Goal: Feedback & Contribution: Contribute content

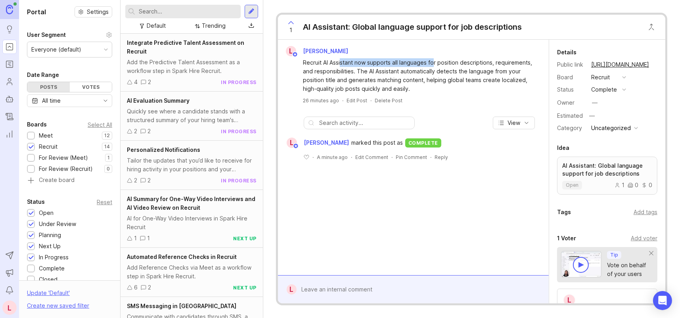
drag, startPoint x: 341, startPoint y: 62, endPoint x: 439, endPoint y: 71, distance: 98.4
click at [436, 66] on div "Recruit AI Assistant now supports all languages for position descriptions, requ…" at bounding box center [418, 75] width 230 height 35
click at [445, 83] on div "Recruit AI Assistant now supports all languages for position descriptions, requ…" at bounding box center [418, 75] width 230 height 35
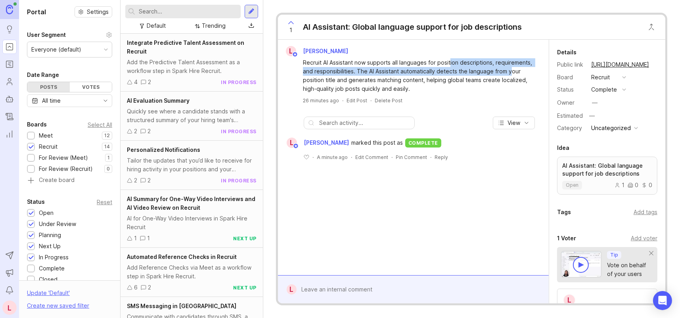
drag, startPoint x: 449, startPoint y: 58, endPoint x: 515, endPoint y: 76, distance: 68.6
click at [513, 69] on div "Recruit AI Assistant now supports all languages for position descriptions, requ…" at bounding box center [418, 75] width 230 height 35
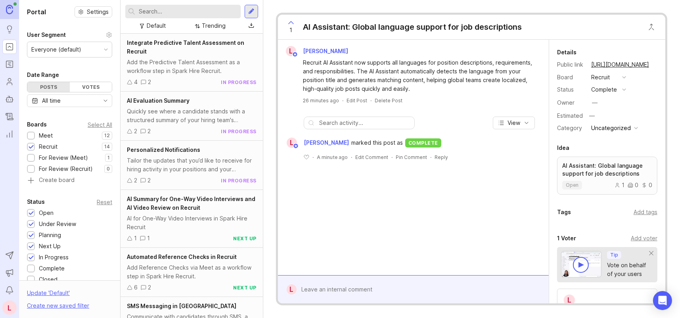
click at [515, 77] on div "Recruit AI Assistant now supports all languages for position descriptions, requ…" at bounding box center [418, 75] width 230 height 35
drag, startPoint x: 369, startPoint y: 73, endPoint x: 423, endPoint y: 74, distance: 53.9
click at [423, 74] on div "Recruit AI Assistant now supports all languages for position descriptions, requ…" at bounding box center [418, 75] width 230 height 35
click at [439, 88] on div "Recruit AI Assistant now supports all languages for position descriptions, requ…" at bounding box center [418, 75] width 230 height 35
drag, startPoint x: 368, startPoint y: 23, endPoint x: 541, endPoint y: 25, distance: 173.2
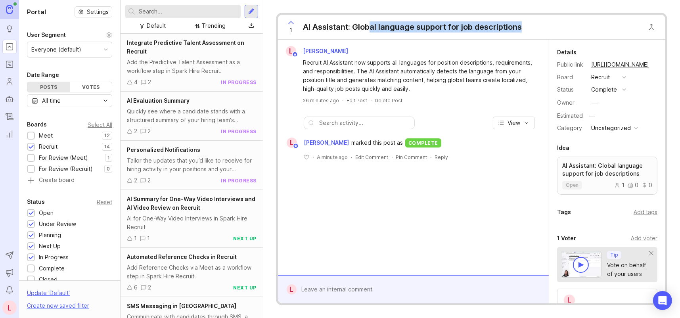
click at [541, 25] on div "1 AI Assistant: Global language support for job descriptions" at bounding box center [471, 27] width 387 height 25
click at [9, 117] on icon "Changelog" at bounding box center [10, 117] width 2 height 0
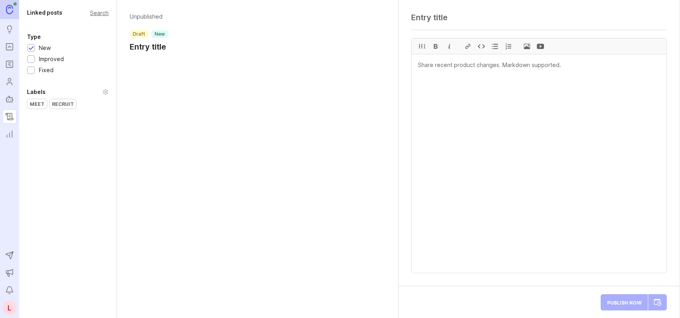
click at [67, 104] on div "Recruit" at bounding box center [63, 104] width 27 height 10
click at [97, 13] on div "Search" at bounding box center [99, 13] width 19 height 4
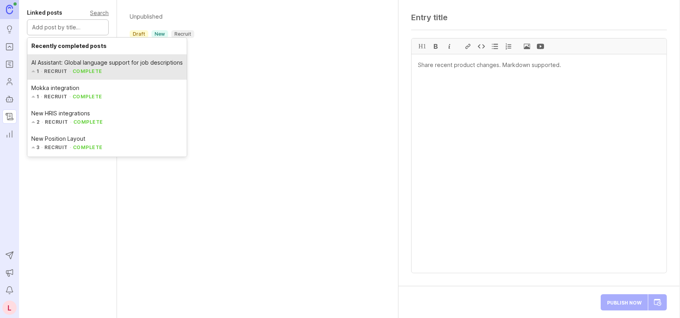
click at [75, 29] on input "text" at bounding box center [67, 27] width 71 height 9
click at [78, 29] on input "text" at bounding box center [67, 27] width 71 height 9
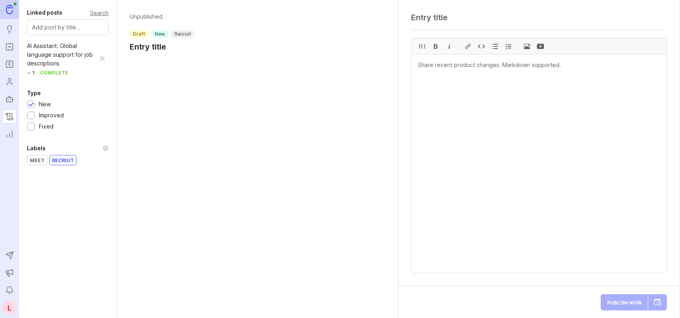
click at [145, 47] on h1 "Entry title" at bounding box center [162, 46] width 65 height 11
click at [454, 21] on textarea at bounding box center [539, 18] width 256 height 10
paste textarea "AI Assistant: Global language support for position descriptions"
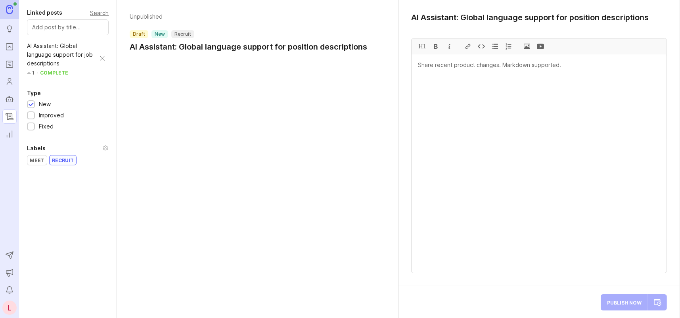
type textarea "AI Assistant: Global language support for position descriptions"
click at [479, 68] on textarea at bounding box center [538, 163] width 255 height 218
click at [470, 64] on textarea at bounding box center [538, 163] width 255 height 218
paste textarea "Recruit AI Assistant now supports all languages for position descriptions, requ…"
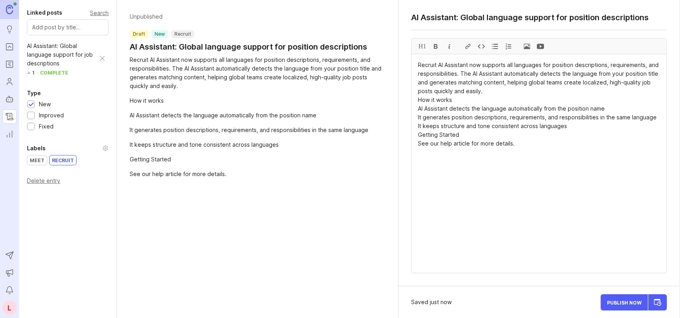
click at [485, 91] on textarea "Recruit AI Assistant now supports all languages for position descriptions, requ…" at bounding box center [538, 163] width 255 height 218
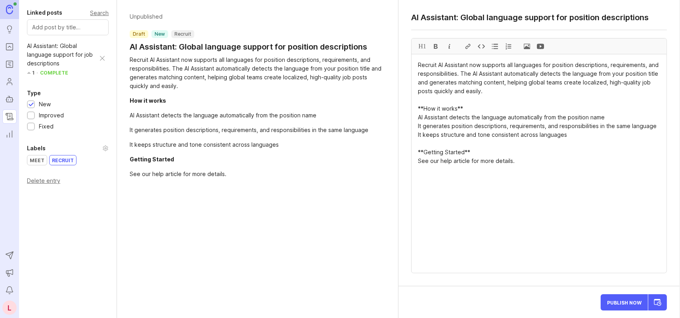
drag, startPoint x: 467, startPoint y: 45, endPoint x: 465, endPoint y: 65, distance: 19.5
click at [467, 45] on div at bounding box center [467, 45] width 13 height 15
paste textarea "https://help.comeet.co/en/articles/7976785-create-position-descriptions-with-re…"
click at [568, 166] on textarea "Recruit AI Assistant now supports all languages for position descriptions, requ…" at bounding box center [538, 163] width 255 height 218
drag, startPoint x: 418, startPoint y: 115, endPoint x: 574, endPoint y: 135, distance: 157.4
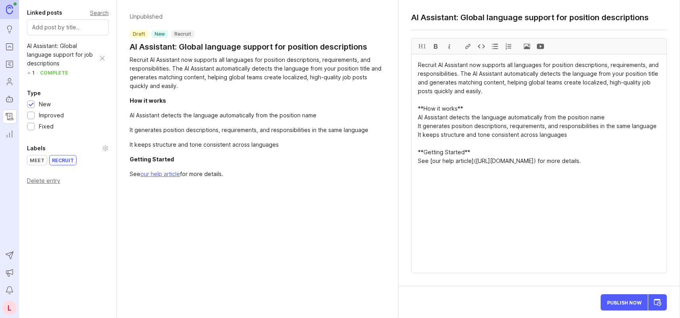
click at [574, 135] on textarea "Recruit AI Assistant now supports all languages for position descriptions, requ…" at bounding box center [538, 163] width 255 height 218
click at [495, 46] on div at bounding box center [494, 45] width 13 height 15
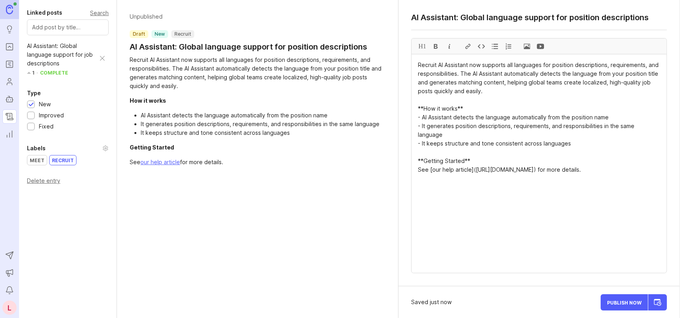
click at [446, 150] on textarea "Recruit AI Assistant now supports all languages for position descriptions, requ…" at bounding box center [538, 163] width 255 height 218
type textarea "Recruit AI Assistant now supports all languages for position descriptions, requ…"
click at [229, 162] on div "See our help article for more details." at bounding box center [258, 162] width 256 height 9
click at [55, 60] on div "AI Assistant: Global language support for job descriptions" at bounding box center [61, 55] width 69 height 26
click at [58, 61] on div "AI Assistant: Global language support for job descriptions" at bounding box center [61, 55] width 69 height 26
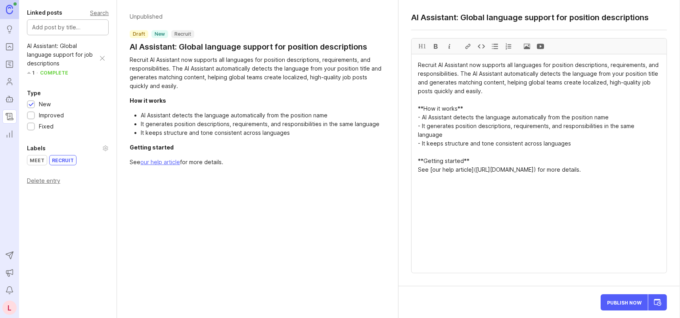
click at [50, 29] on input "text" at bounding box center [67, 27] width 71 height 9
drag, startPoint x: 50, startPoint y: 25, endPoint x: 85, endPoint y: 25, distance: 35.3
click at [85, 25] on input "text" at bounding box center [67, 27] width 71 height 9
drag, startPoint x: 132, startPoint y: 101, endPoint x: 218, endPoint y: 100, distance: 86.4
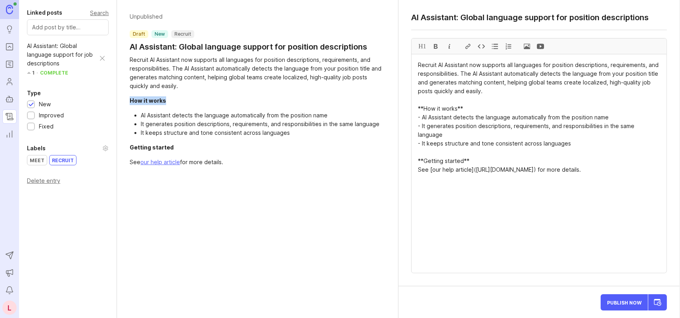
click at [217, 100] on div "How it works" at bounding box center [258, 100] width 256 height 9
click at [219, 100] on div "How it works" at bounding box center [258, 100] width 256 height 9
click at [619, 304] on span "Publish Now" at bounding box center [624, 302] width 34 height 5
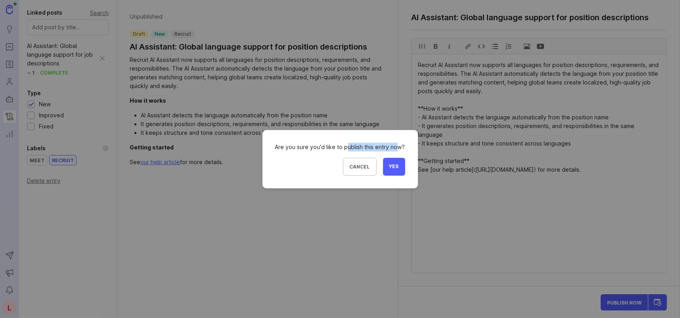
drag, startPoint x: 360, startPoint y: 145, endPoint x: 396, endPoint y: 145, distance: 36.5
click at [396, 145] on div "Are you sure you'd like to publish this entry now?" at bounding box center [340, 147] width 130 height 9
click at [397, 146] on div "Are you sure you'd like to publish this entry now?" at bounding box center [340, 147] width 130 height 9
click at [398, 165] on button "Yes" at bounding box center [394, 167] width 22 height 18
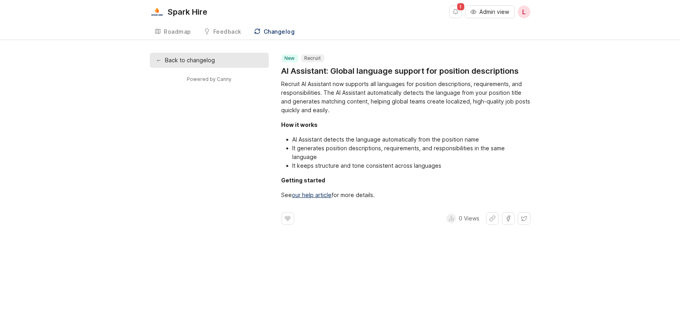
click at [181, 33] on div "Roadmap" at bounding box center [177, 32] width 27 height 6
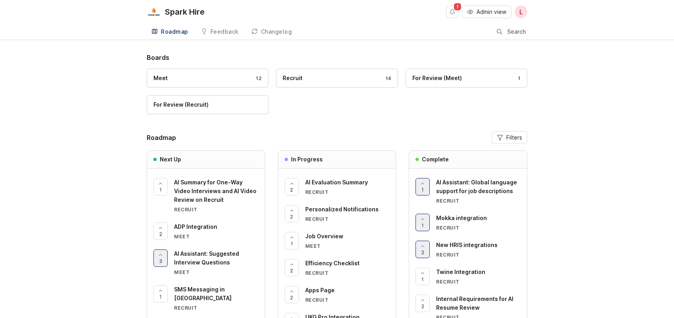
click at [469, 187] on span "AI Assistant: Global language support for job descriptions" at bounding box center [476, 186] width 81 height 15
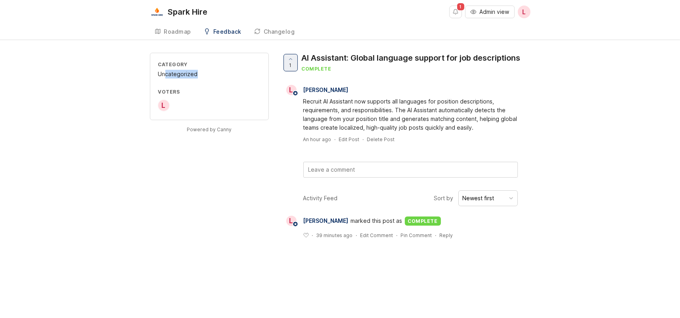
drag, startPoint x: 166, startPoint y: 71, endPoint x: 221, endPoint y: 76, distance: 55.7
click at [221, 76] on div "Uncategorized" at bounding box center [209, 74] width 102 height 9
click at [228, 87] on div "Category Uncategorized Voters L" at bounding box center [209, 86] width 119 height 67
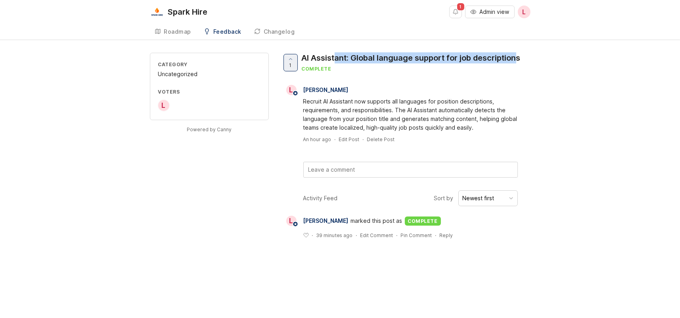
drag, startPoint x: 337, startPoint y: 60, endPoint x: 526, endPoint y: 56, distance: 189.1
click at [520, 55] on div "AI Assistant: Global language support for job descriptions" at bounding box center [411, 57] width 219 height 11
click at [527, 57] on div "1 AI Assistant: Global language support for job descriptions complete" at bounding box center [403, 66] width 245 height 26
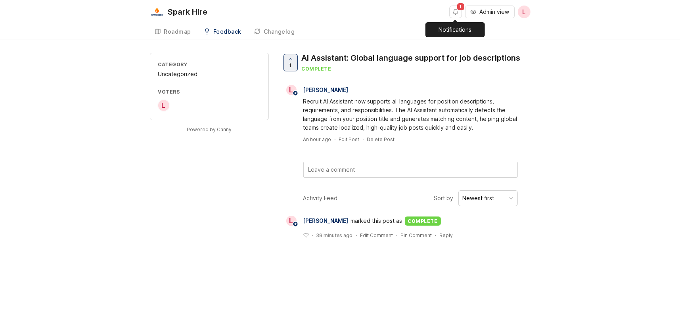
click at [452, 14] on button "Notifications" at bounding box center [455, 12] width 13 height 13
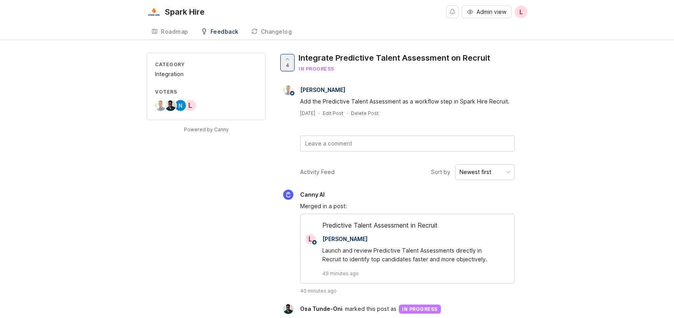
scroll to position [40, 0]
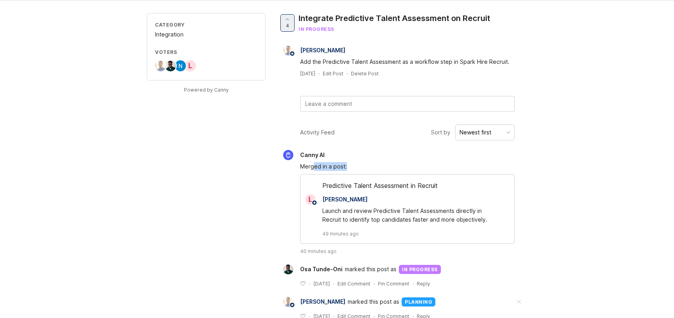
drag, startPoint x: 314, startPoint y: 166, endPoint x: 356, endPoint y: 166, distance: 42.0
click at [356, 166] on div "Merged in a post:" at bounding box center [407, 166] width 214 height 9
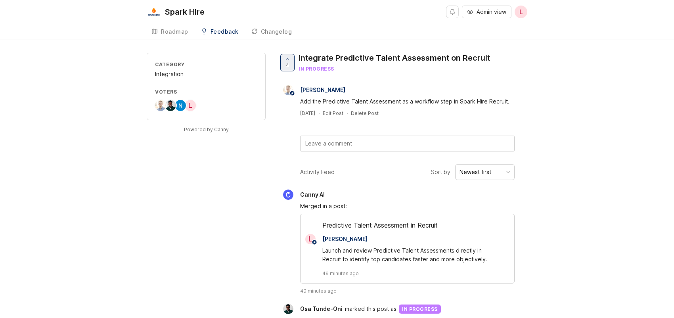
click at [348, 226] on div "Predictive Talent Assessment in Recruit" at bounding box center [407, 226] width 214 height 13
drag, startPoint x: 304, startPoint y: 206, endPoint x: 373, endPoint y: 206, distance: 69.0
click at [373, 206] on div "Merged in a post:" at bounding box center [407, 206] width 214 height 9
drag, startPoint x: 323, startPoint y: 224, endPoint x: 452, endPoint y: 229, distance: 129.3
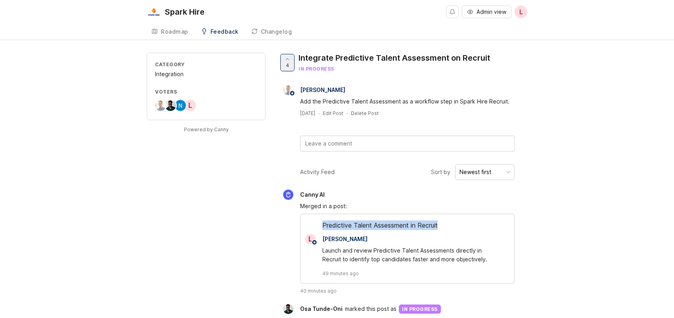
click at [452, 229] on div "Predictive Talent Assessment in Recruit" at bounding box center [407, 226] width 214 height 13
copy div "Predictive Talent Assessment in Recruit"
click at [185, 31] on div "Roadmap" at bounding box center [174, 32] width 27 height 6
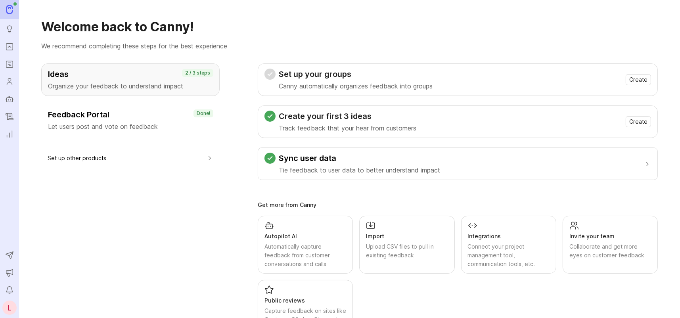
click at [8, 115] on icon "Changelog" at bounding box center [9, 117] width 9 height 10
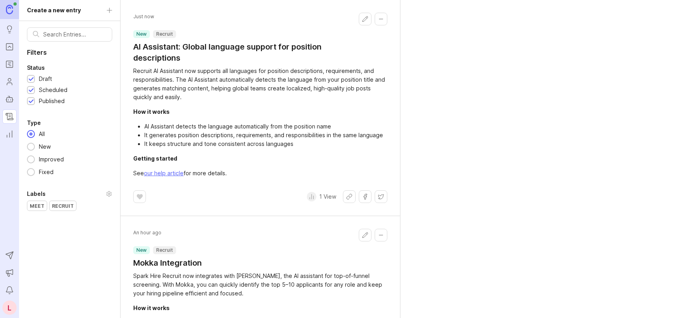
click at [7, 62] on icon "Roadmaps" at bounding box center [9, 64] width 9 height 10
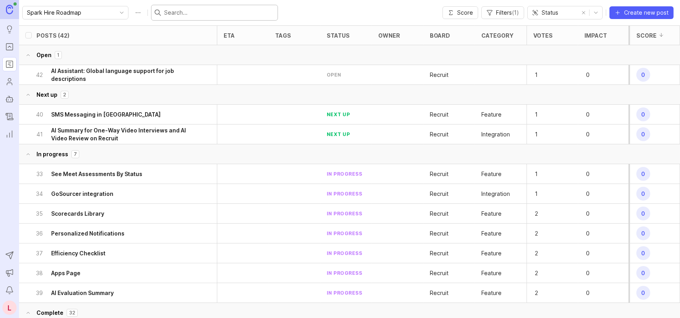
click at [188, 12] on input "text" at bounding box center [219, 12] width 110 height 9
paste input "Predictive Talent Assessment in Recruit"
type input "Predictive Talent Assessment in Recruit"
checkbox input "true"
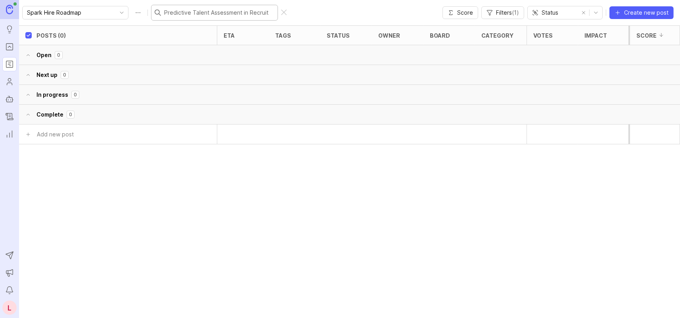
drag, startPoint x: 180, startPoint y: 11, endPoint x: 141, endPoint y: 11, distance: 39.6
click at [151, 11] on div "Predictive Talent Assessment in Recruit" at bounding box center [214, 13] width 127 height 16
click at [218, 11] on input "Predictive Talent Assessment in Recruit" at bounding box center [219, 12] width 110 height 9
type input "Predictive Talent Assessment in Recruit"
click at [502, 11] on span "Filters ( 1 )" at bounding box center [507, 13] width 23 height 8
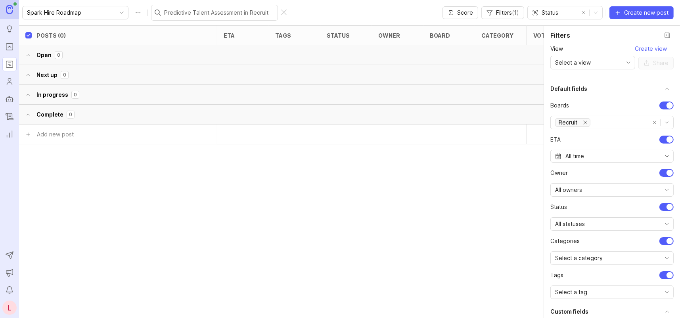
click at [650, 120] on button "remove all options" at bounding box center [654, 122] width 11 height 11
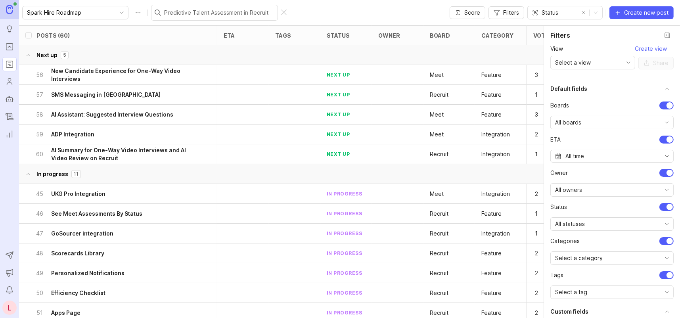
checkbox input "false"
click at [189, 11] on input "Predictive Talent Assessment in Recruit" at bounding box center [219, 12] width 110 height 9
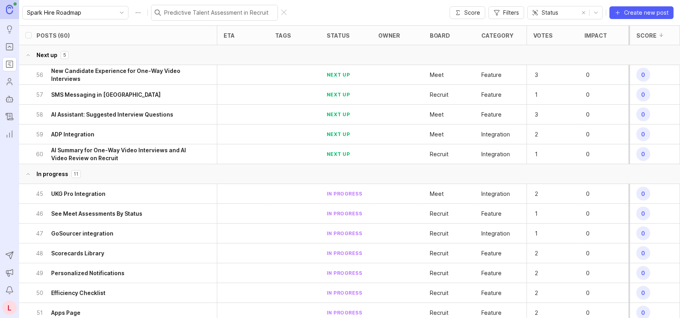
click at [10, 117] on icon "Changelog" at bounding box center [9, 117] width 9 height 10
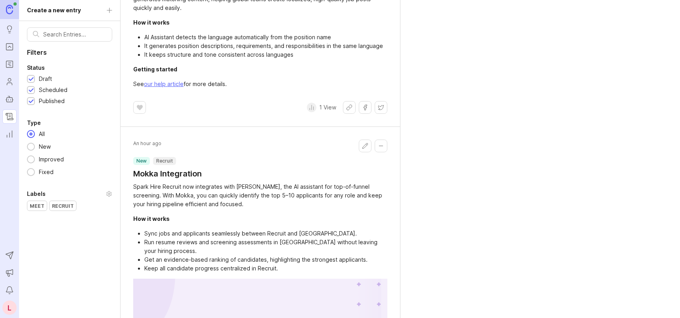
scroll to position [79, 0]
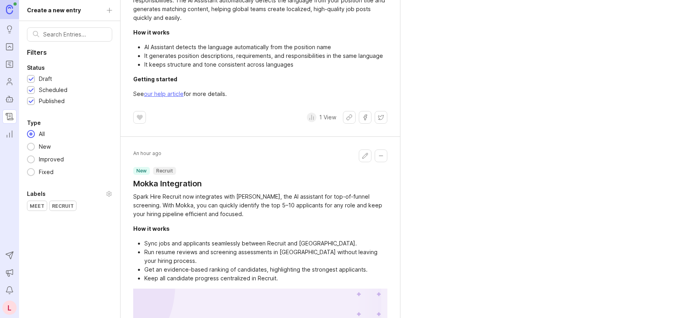
click at [10, 63] on icon "Roadmaps" at bounding box center [9, 64] width 9 height 10
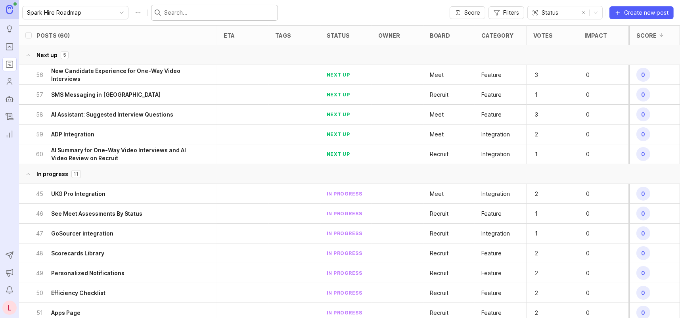
click at [191, 13] on input "text" at bounding box center [219, 12] width 110 height 9
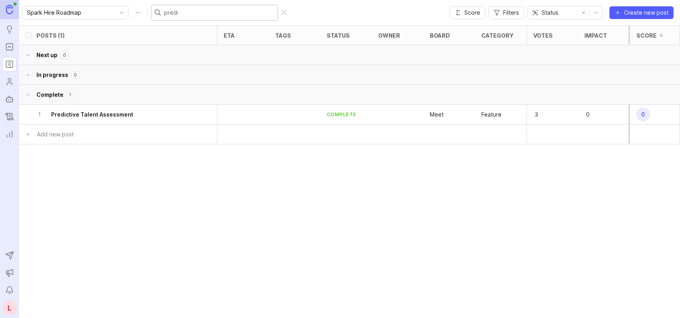
type input "predi"
click at [124, 113] on h6 "Predictive Talent Assessment" at bounding box center [92, 115] width 82 height 8
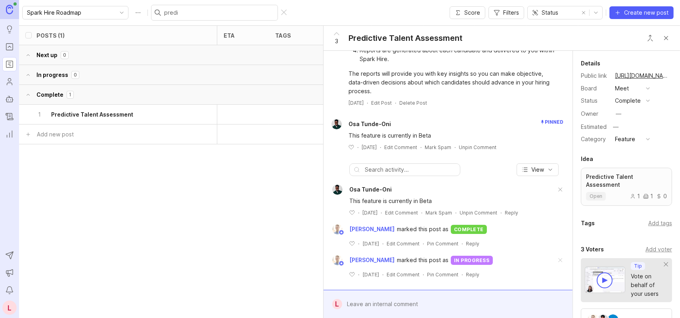
click at [669, 36] on button "Close button" at bounding box center [666, 38] width 16 height 16
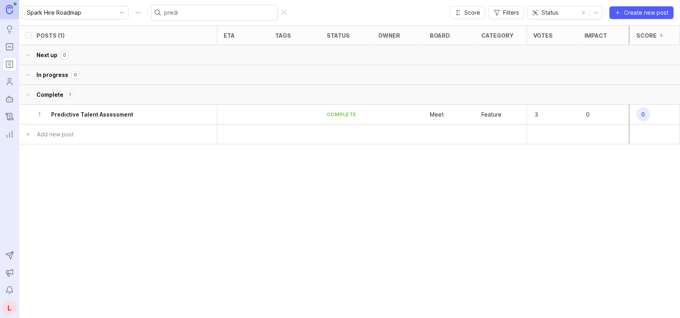
click at [172, 11] on input "predi" at bounding box center [219, 12] width 110 height 9
click at [6, 117] on icon "Changelog" at bounding box center [9, 117] width 9 height 10
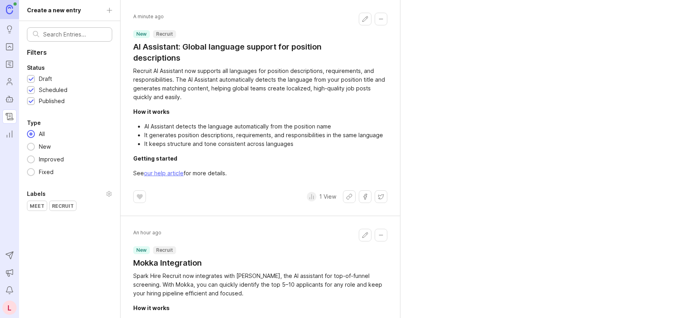
click at [80, 31] on input "text" at bounding box center [74, 34] width 63 height 9
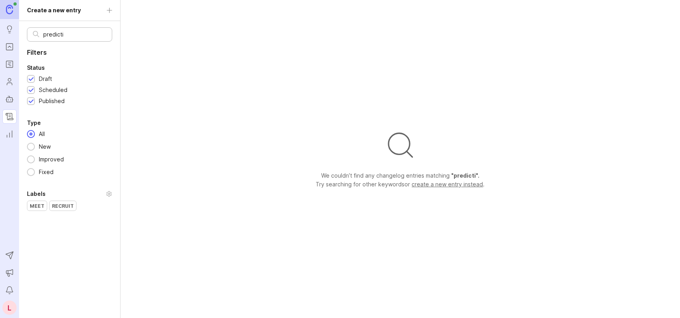
type input "predicti"
click at [8, 64] on icon "Roadmaps" at bounding box center [9, 64] width 9 height 10
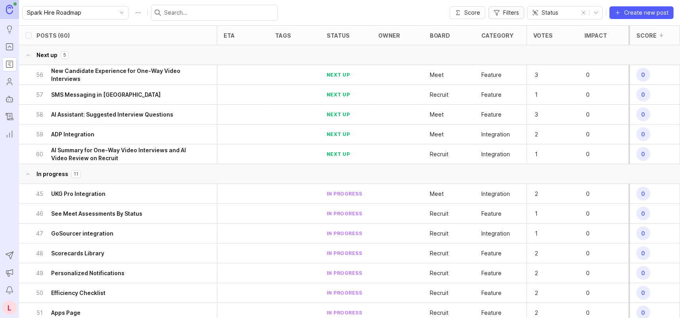
click at [508, 13] on span "Filters" at bounding box center [511, 13] width 16 height 8
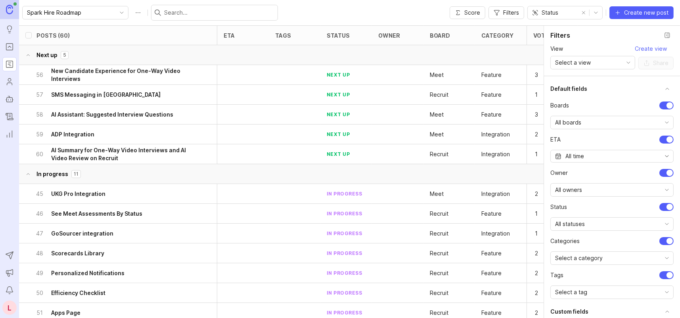
click at [596, 122] on div "All boards" at bounding box center [606, 122] width 110 height 13
click at [600, 176] on span "For Review (Recruit)" at bounding box center [583, 176] width 54 height 9
checkbox input "true"
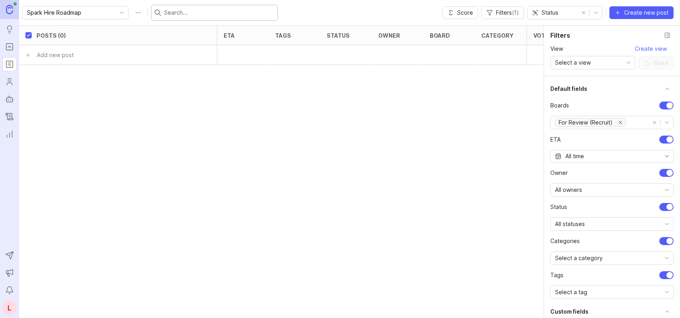
click at [183, 15] on input "text" at bounding box center [219, 12] width 110 height 9
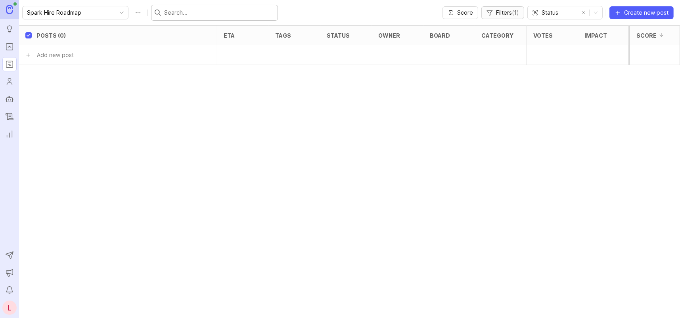
paste input "Predictive Talent Assessment in Recruit"
type input "Predictive Talent Assessment in Recruit"
click at [275, 11] on div "Predictive Talent Assessment in Recruit" at bounding box center [220, 13] width 138 height 16
click at [274, 11] on div "Predictive Talent Assessment in Recruit" at bounding box center [220, 13] width 138 height 16
click at [281, 11] on div at bounding box center [284, 13] width 6 height 6
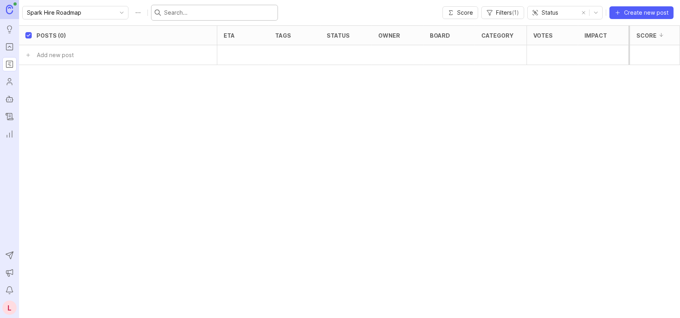
click at [10, 115] on icon "Changelog" at bounding box center [10, 115] width 2 height 0
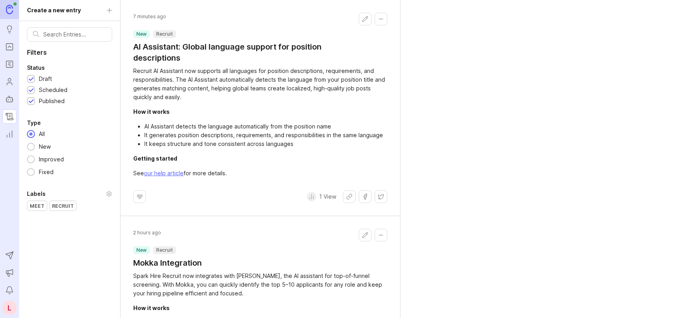
click at [171, 49] on h1 "AI Assistant: Global language support for position descriptions" at bounding box center [246, 52] width 226 height 22
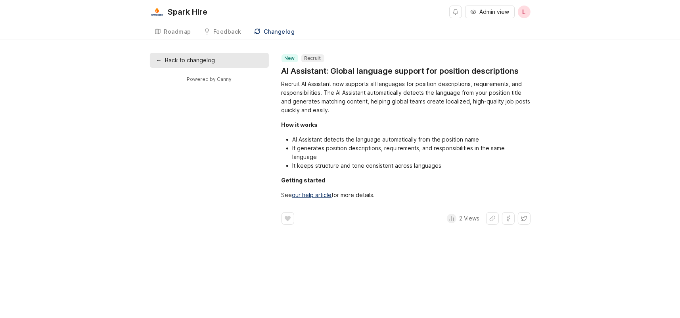
click at [195, 62] on link "← Back to changelog" at bounding box center [209, 60] width 119 height 15
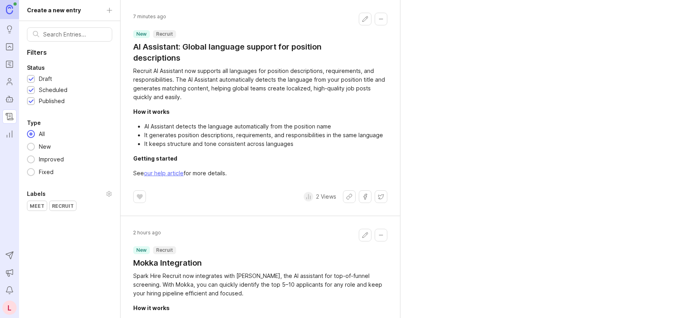
click at [361, 19] on button "Edit changelog entry" at bounding box center [365, 19] width 13 height 13
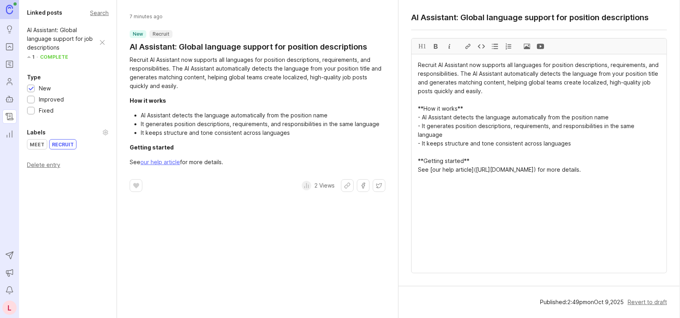
click at [95, 13] on div "Search" at bounding box center [99, 13] width 19 height 4
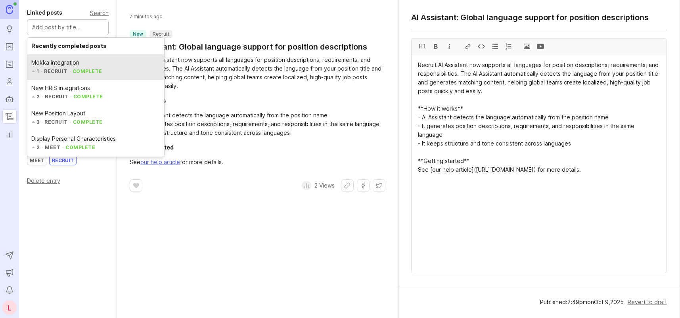
click at [222, 65] on div "Recruit AI Assistant now supports all languages for position descriptions, requ…" at bounding box center [258, 72] width 256 height 35
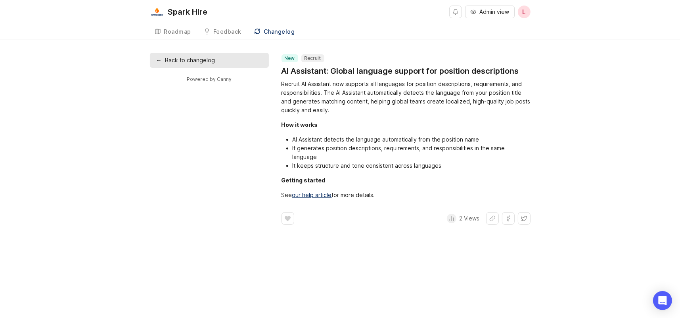
click at [176, 31] on div "Roadmap" at bounding box center [177, 32] width 27 height 6
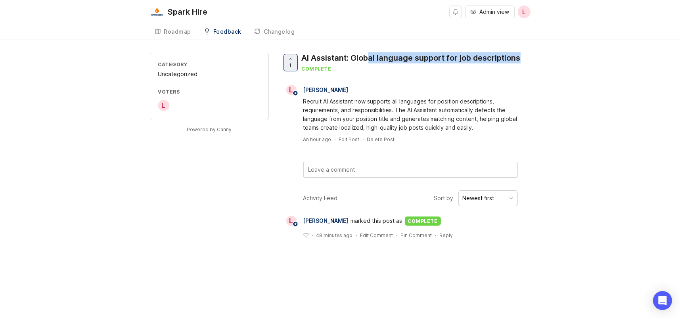
drag, startPoint x: 368, startPoint y: 58, endPoint x: 533, endPoint y: 58, distance: 164.5
click at [533, 58] on div "Category Uncategorized Voters L Powered by Canny 1 AI Assistant: Global languag…" at bounding box center [340, 152] width 680 height 199
click at [535, 64] on div "Category Uncategorized Voters L Powered by Canny 1 AI Assistant: Global languag…" at bounding box center [340, 152] width 680 height 199
click at [274, 34] on div "Changelog" at bounding box center [279, 32] width 31 height 6
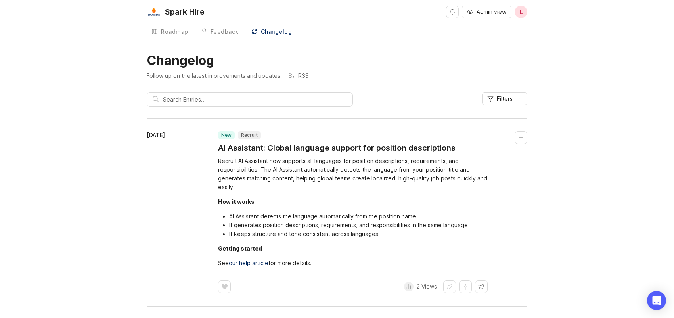
click at [182, 29] on div "Roadmap" at bounding box center [174, 32] width 27 height 6
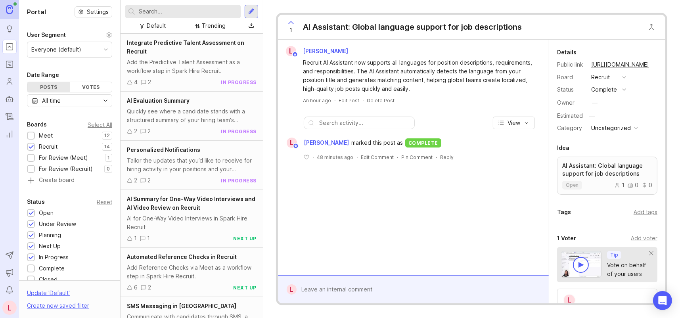
click at [10, 114] on icon "Changelog" at bounding box center [9, 117] width 9 height 10
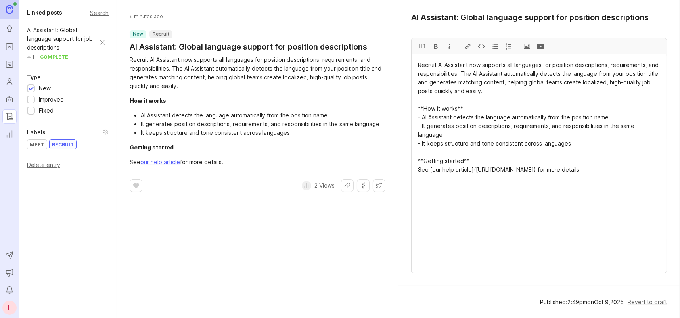
click at [48, 38] on div "AI Assistant: Global language support for job descriptions" at bounding box center [61, 39] width 69 height 26
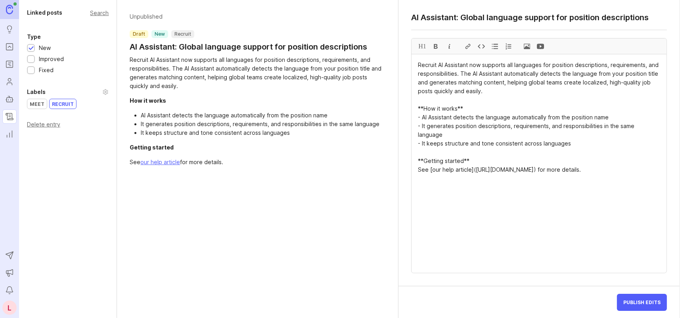
click at [99, 11] on div "Search" at bounding box center [99, 13] width 19 height 4
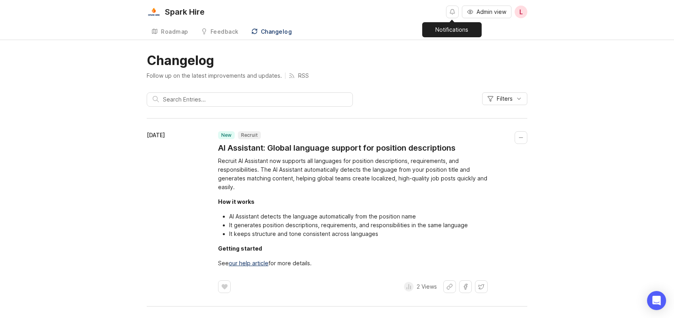
click at [453, 13] on button "Notifications" at bounding box center [452, 12] width 13 height 13
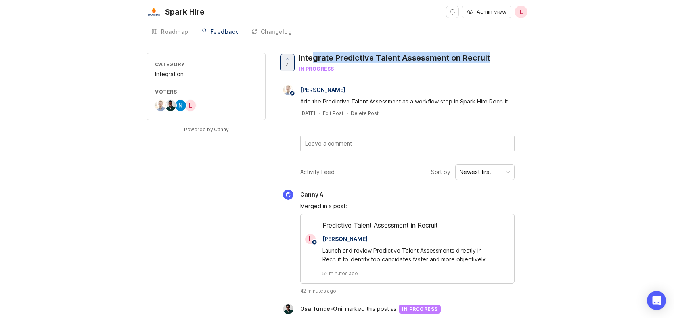
drag, startPoint x: 332, startPoint y: 55, endPoint x: 502, endPoint y: 57, distance: 170.4
click at [502, 57] on div "4 Integrate Predictive Talent Assessment on Recruit in progress" at bounding box center [402, 66] width 249 height 26
click at [503, 57] on div "4 Integrate Predictive Talent Assessment on Recruit in progress" at bounding box center [402, 66] width 249 height 26
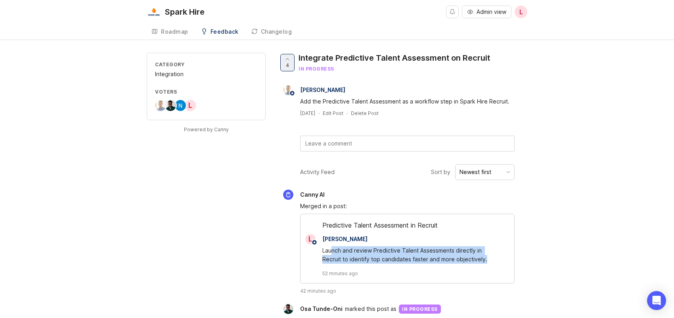
drag, startPoint x: 330, startPoint y: 252, endPoint x: 474, endPoint y: 256, distance: 144.3
click at [474, 256] on div "Launch and review Predictive Talent Assessments directly in Recruit to identify…" at bounding box center [411, 254] width 179 height 17
click at [475, 259] on div "Launch and review Predictive Talent Assessments directly in Recruit to identify…" at bounding box center [411, 254] width 179 height 17
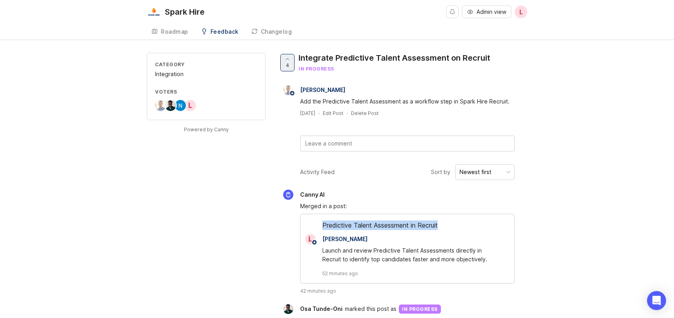
drag, startPoint x: 323, startPoint y: 224, endPoint x: 456, endPoint y: 228, distance: 132.9
click at [456, 228] on div "Predictive Talent Assessment in Recruit" at bounding box center [407, 226] width 214 height 13
copy div "Predictive Talent Assessment in Recruit"
click at [489, 13] on span "Admin view" at bounding box center [491, 12] width 30 height 8
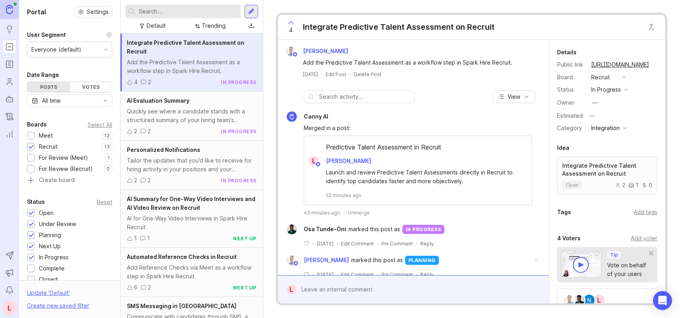
click at [179, 12] on input "text" at bounding box center [188, 11] width 99 height 9
paste input "Predictive Talent Assessment in Recruit"
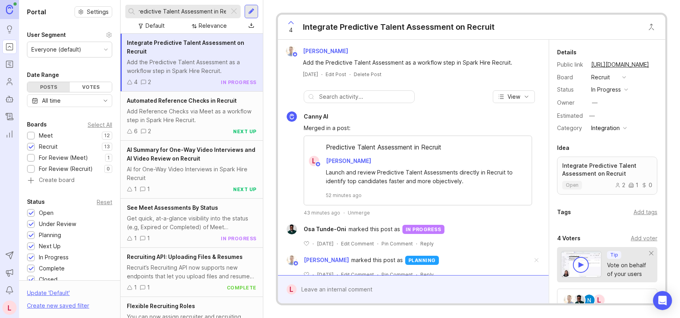
type input "Predictive Talent Assessment in Recruit"
click at [369, 178] on div "Launch and review Predictive Talent Assessments directly in Recruit to identify…" at bounding box center [422, 176] width 193 height 17
drag, startPoint x: 335, startPoint y: 197, endPoint x: 415, endPoint y: 197, distance: 80.9
click at [415, 197] on div "52 minutes ago" at bounding box center [422, 195] width 193 height 7
click at [433, 181] on div "Launch and review Predictive Talent Assessments directly in Recruit to identify…" at bounding box center [422, 176] width 193 height 17
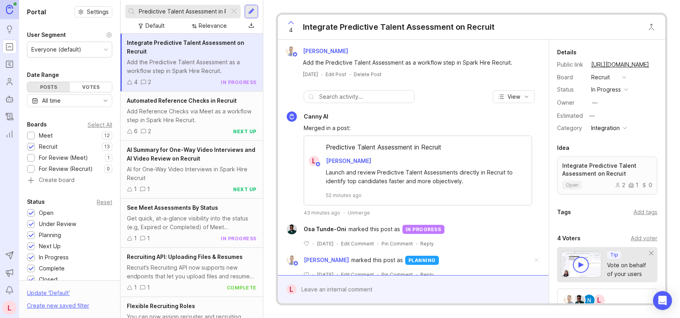
click at [376, 149] on div "Predictive Talent Assessment in Recruit" at bounding box center [418, 148] width 228 height 13
click at [393, 166] on div "Launch and review Predictive Talent Assessments directly in Recruit to identify…" at bounding box center [418, 182] width 228 height 33
click at [9, 64] on icon "Roadmaps" at bounding box center [9, 64] width 9 height 10
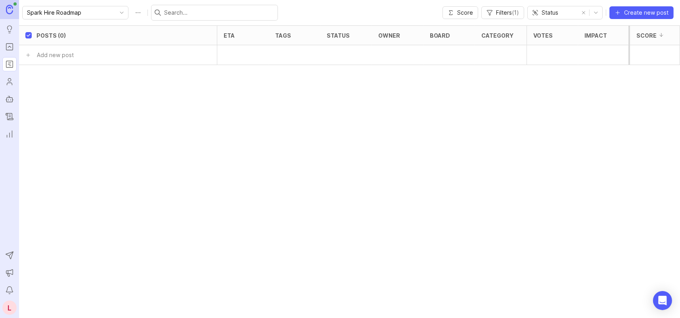
click at [564, 12] on div "Status" at bounding box center [553, 12] width 50 height 13
click at [499, 12] on span "Filters ( 1 )" at bounding box center [507, 13] width 23 height 8
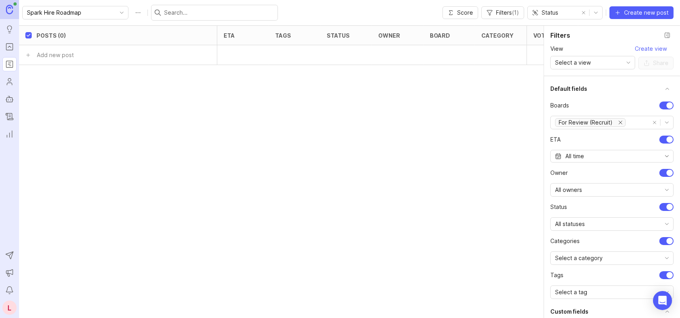
click at [619, 120] on icon "remove For Review (Recruit)" at bounding box center [620, 122] width 6 height 6
checkbox input "false"
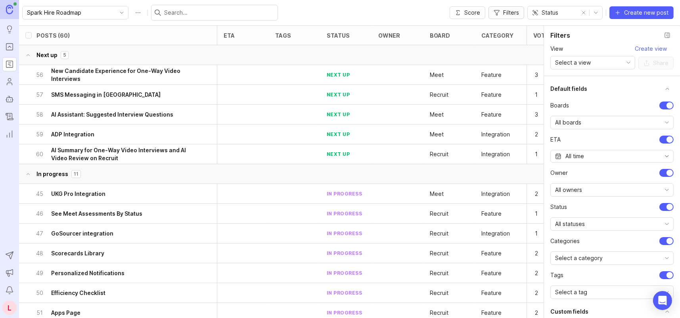
click at [511, 11] on span "Filters" at bounding box center [511, 13] width 16 height 8
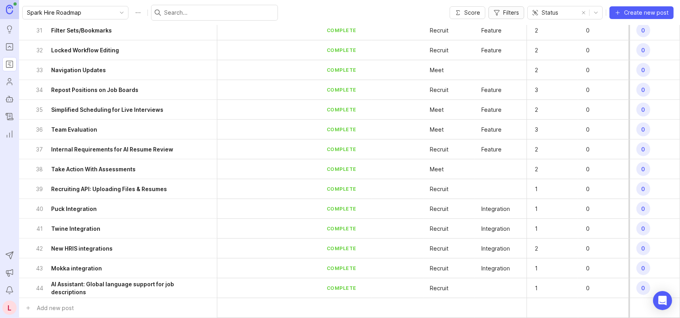
scroll to position [1001, 0]
click at [197, 12] on input "text" at bounding box center [219, 12] width 110 height 9
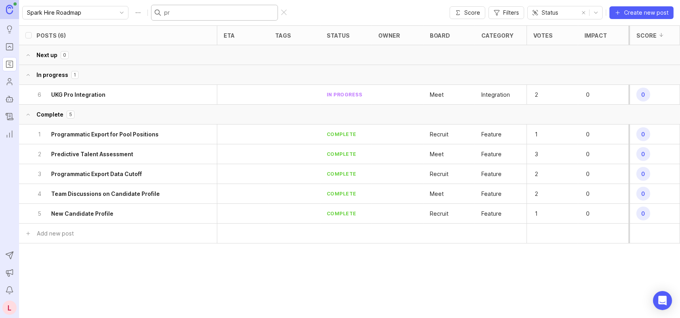
scroll to position [0, 0]
type input "p"
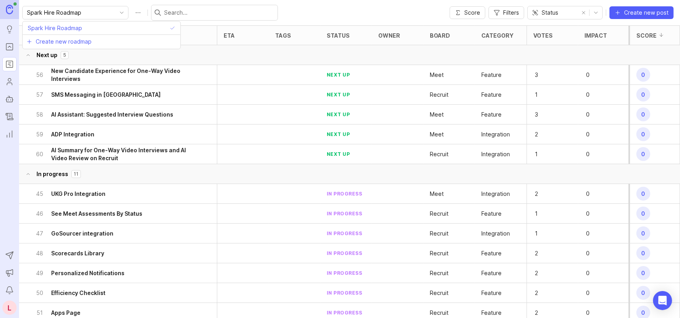
click at [92, 13] on input "Spark Hire Roadmap" at bounding box center [71, 12] width 88 height 9
click at [8, 117] on icon "Changelog" at bounding box center [9, 117] width 9 height 10
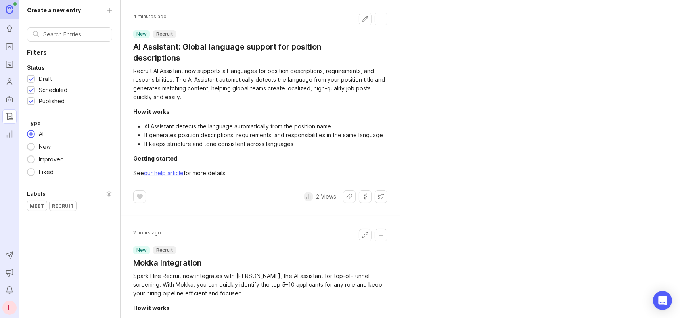
click at [33, 89] on div at bounding box center [31, 90] width 8 height 8
click at [33, 99] on div at bounding box center [31, 102] width 5 height 6
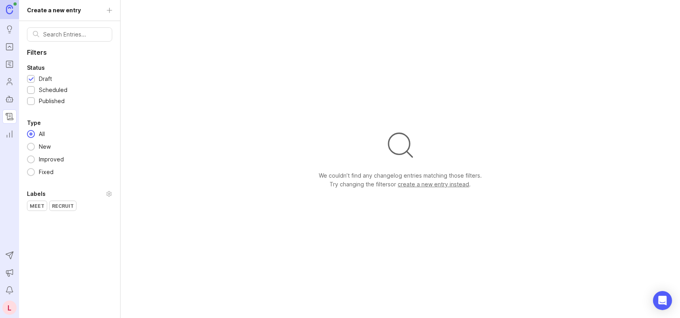
click at [30, 76] on div at bounding box center [31, 79] width 5 height 6
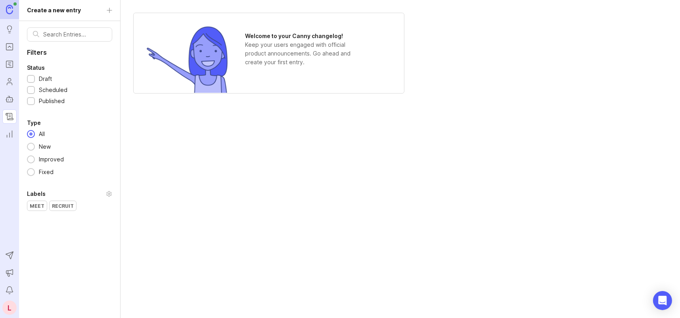
click at [30, 100] on div at bounding box center [31, 102] width 5 height 6
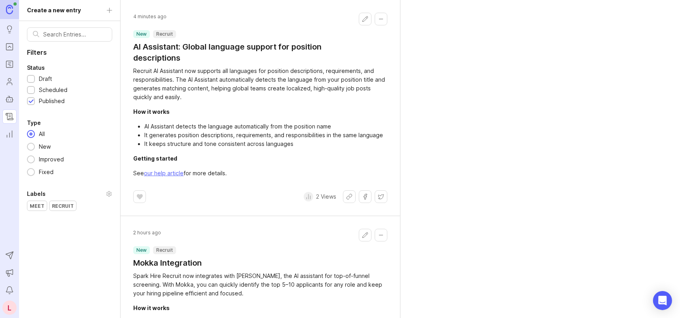
click at [30, 100] on div at bounding box center [31, 102] width 5 height 6
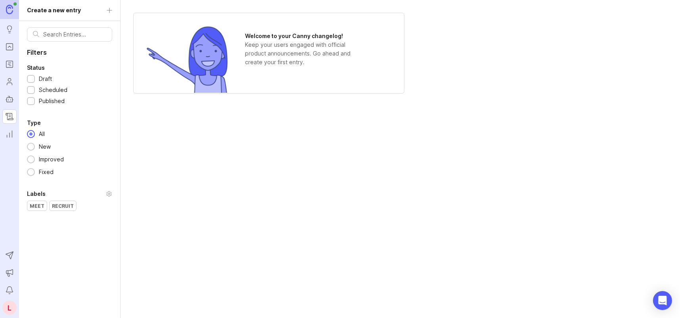
click at [31, 91] on div at bounding box center [31, 91] width 5 height 6
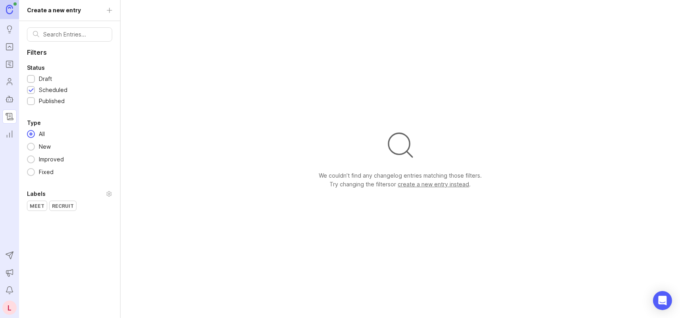
click at [31, 91] on div at bounding box center [31, 91] width 5 height 6
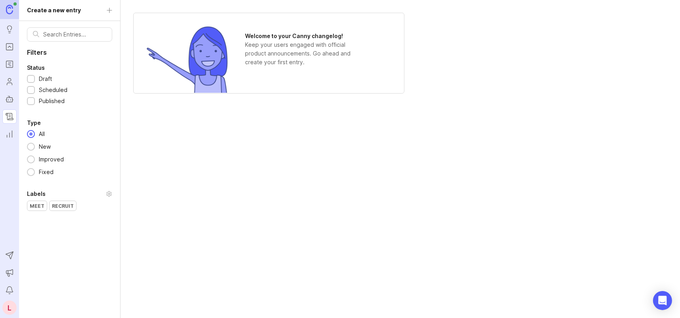
click at [30, 101] on div at bounding box center [31, 102] width 5 height 6
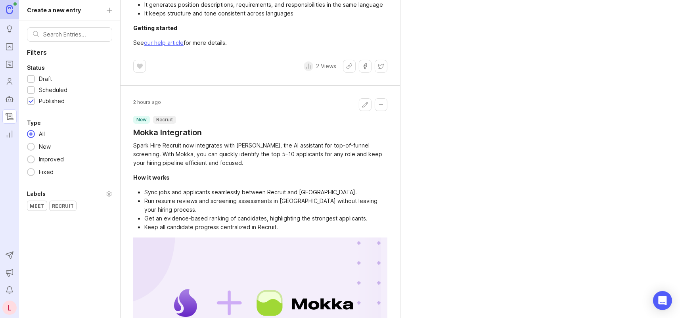
scroll to position [79, 0]
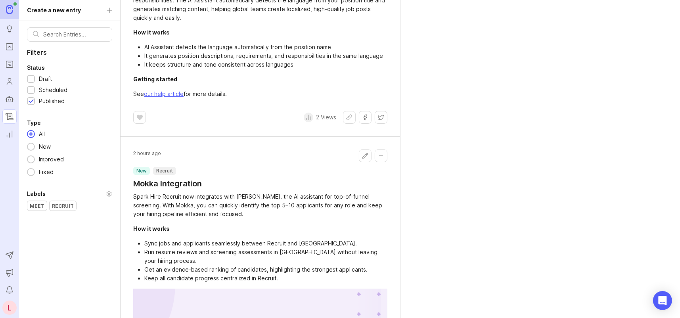
click at [10, 114] on icon "Changelog" at bounding box center [9, 117] width 9 height 10
click at [6, 115] on icon "Changelog" at bounding box center [9, 117] width 9 height 10
click at [10, 63] on icon "Roadmaps" at bounding box center [9, 63] width 2 height 0
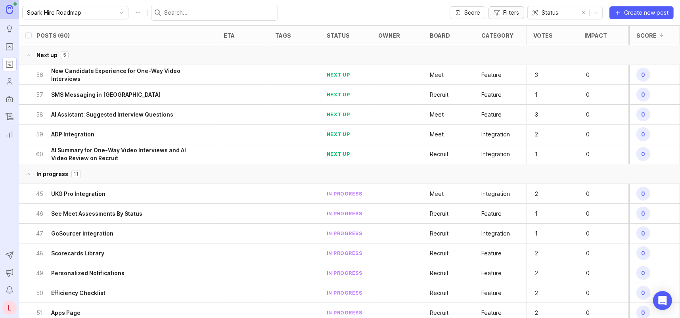
click at [501, 15] on button "Filters" at bounding box center [506, 12] width 36 height 13
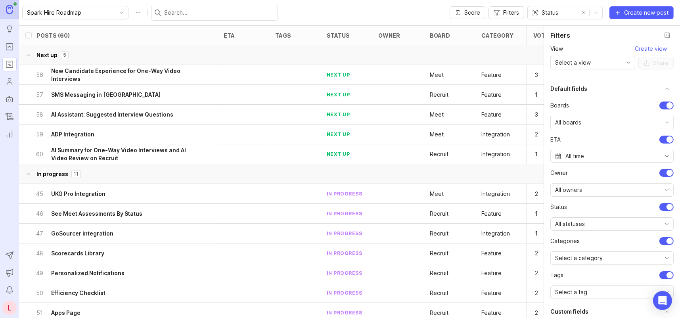
click at [586, 124] on div "All boards" at bounding box center [606, 122] width 110 height 13
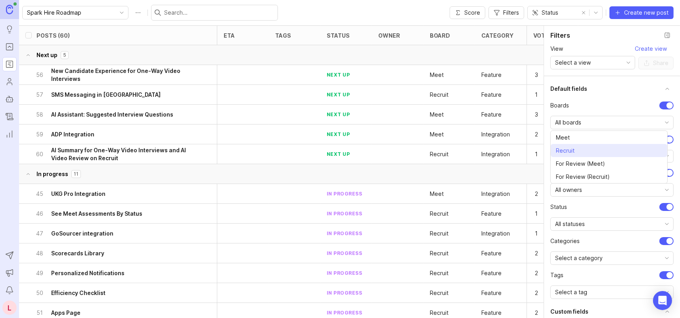
click at [585, 150] on li "Recruit" at bounding box center [609, 150] width 117 height 13
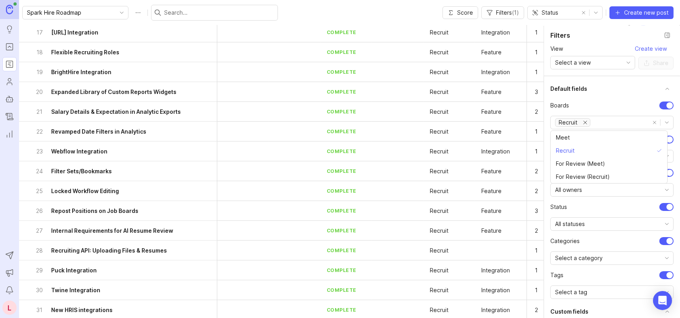
scroll to position [644, 0]
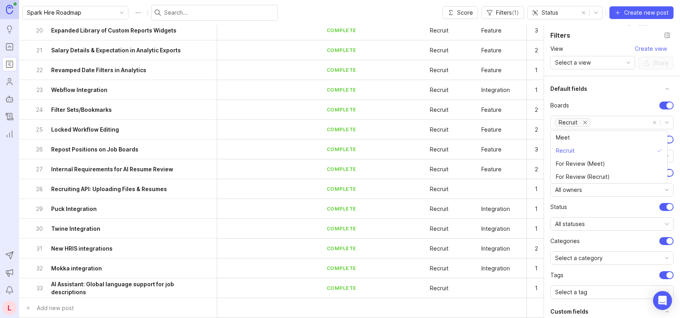
click at [73, 280] on h6 "AI Assistant: Global language support for job descriptions" at bounding box center [122, 288] width 143 height 16
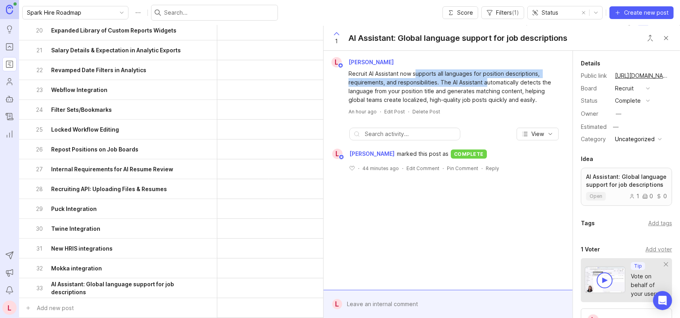
drag, startPoint x: 417, startPoint y: 75, endPoint x: 488, endPoint y: 85, distance: 71.4
click at [487, 84] on div "Recruit AI Assistant now supports all languages for position descriptions, requ…" at bounding box center [452, 86] width 208 height 35
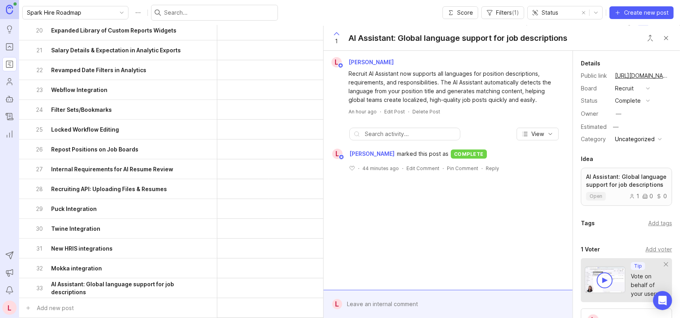
click at [489, 92] on div "Recruit AI Assistant now supports all languages for position descriptions, requ…" at bounding box center [452, 86] width 208 height 35
click at [535, 134] on span "View" at bounding box center [537, 134] width 13 height 8
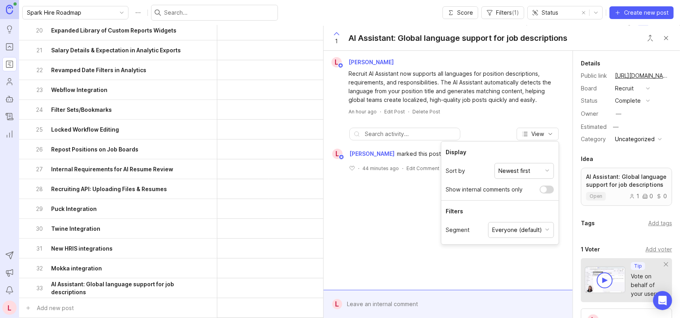
click at [389, 227] on div "L Laura Dominoni Recruit AI Assistant now supports all languages for position d…" at bounding box center [447, 170] width 249 height 239
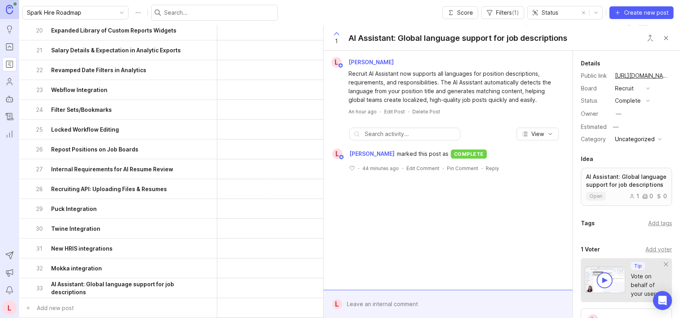
click at [633, 140] on div "Uncategorized" at bounding box center [635, 139] width 40 height 9
click at [668, 118] on div "Details Public link https://sparkhire.canny.io/recruit/p/ai-assistant-global-la…" at bounding box center [626, 102] width 107 height 86
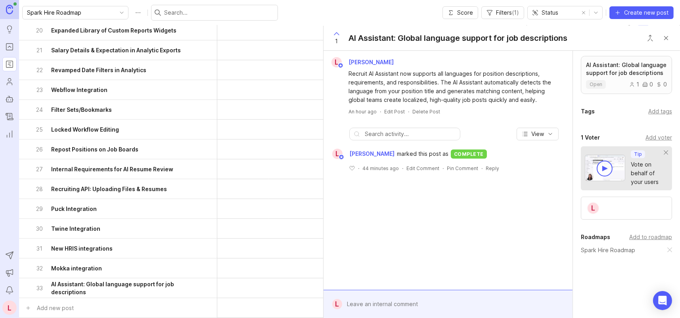
scroll to position [131, 0]
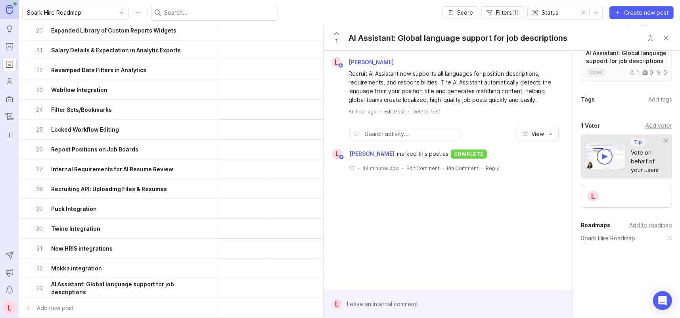
click at [618, 200] on div "L" at bounding box center [626, 196] width 91 height 23
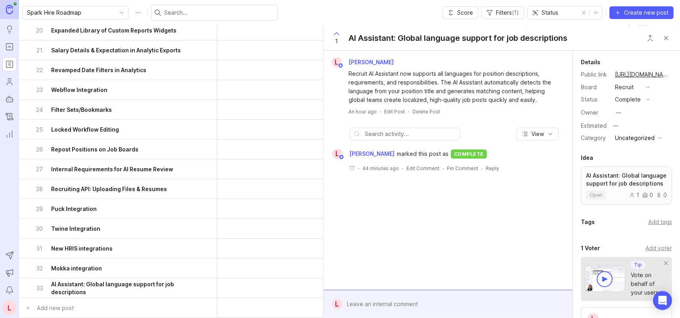
scroll to position [0, 0]
click at [635, 76] on link "https://sparkhire.canny.io/recruit/p/ai-assistant-global-language-support-for-j…" at bounding box center [641, 76] width 59 height 10
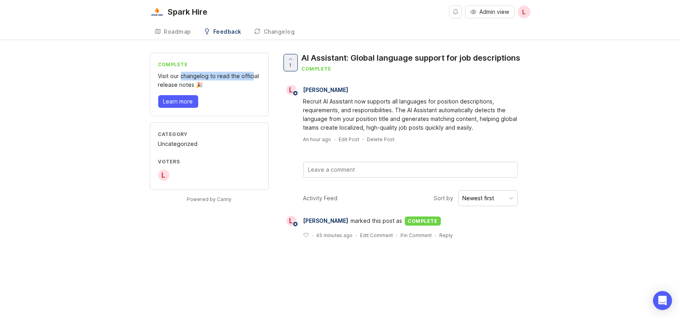
drag, startPoint x: 182, startPoint y: 73, endPoint x: 252, endPoint y: 76, distance: 71.0
click at [252, 76] on div "Visit our changelog to read the official release notes 🎉" at bounding box center [209, 80] width 102 height 17
click at [248, 86] on div "Visit our changelog to read the official release notes 🎉" at bounding box center [209, 80] width 102 height 17
drag, startPoint x: 304, startPoint y: 57, endPoint x: 436, endPoint y: 64, distance: 131.8
click at [430, 62] on div "AI Assistant: Global language support for job descriptions" at bounding box center [411, 57] width 219 height 11
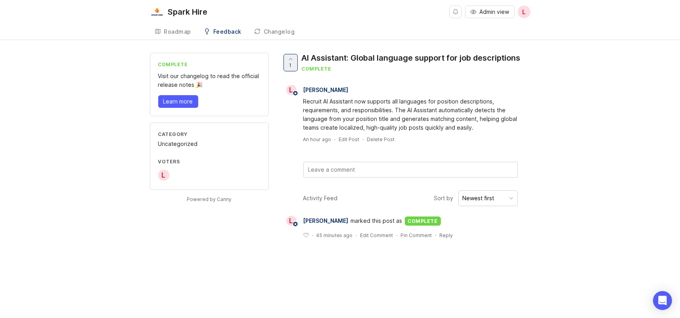
click at [442, 65] on div "complete" at bounding box center [411, 68] width 219 height 7
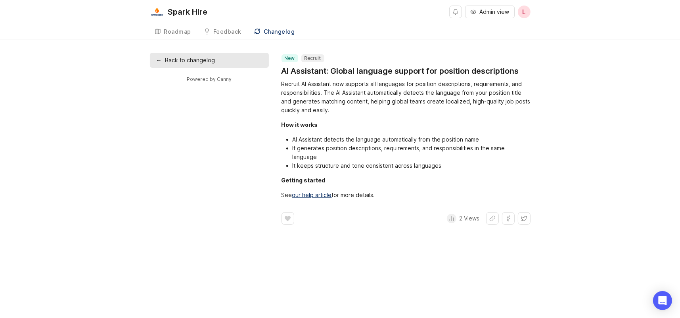
click at [356, 74] on h1 "AI Assistant: Global language support for position descriptions" at bounding box center [399, 70] width 237 height 11
click at [295, 71] on h1 "AI Assistant: Global language support for position descriptions" at bounding box center [399, 70] width 237 height 11
click at [229, 61] on link "← Back to changelog" at bounding box center [209, 60] width 119 height 15
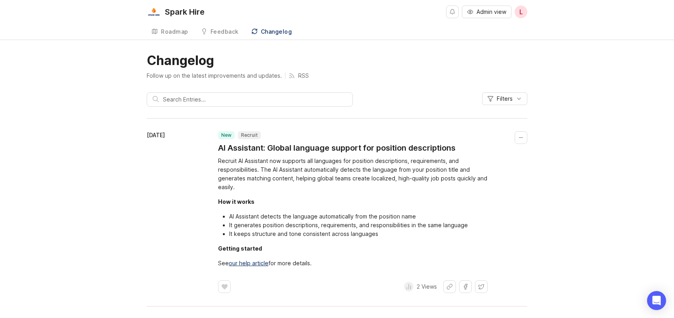
click at [178, 33] on div "Roadmap" at bounding box center [174, 32] width 27 height 6
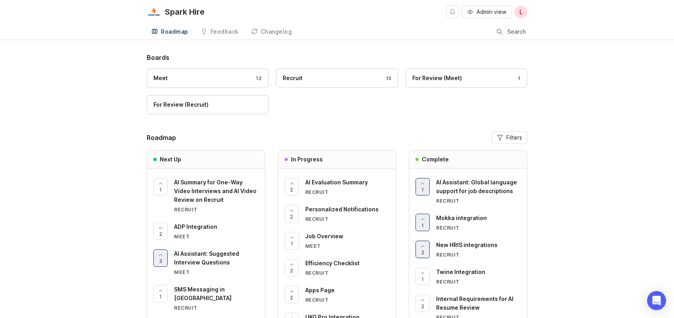
click at [466, 191] on span "AI Assistant: Global language support for job descriptions" at bounding box center [476, 186] width 81 height 15
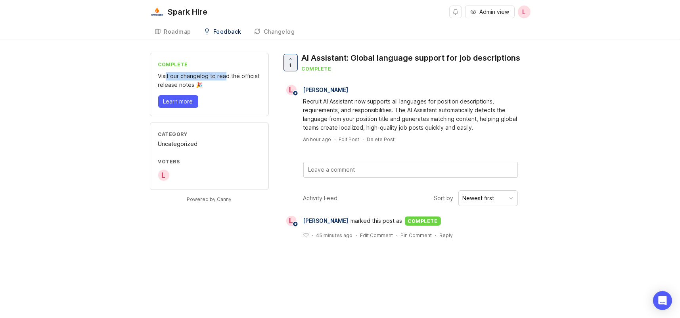
drag, startPoint x: 186, startPoint y: 73, endPoint x: 227, endPoint y: 78, distance: 41.1
click at [225, 77] on div "Visit our changelog to read the official release notes 🎉" at bounding box center [209, 80] width 102 height 17
click at [227, 78] on div "Visit our changelog to read the official release notes 🎉" at bounding box center [209, 80] width 102 height 17
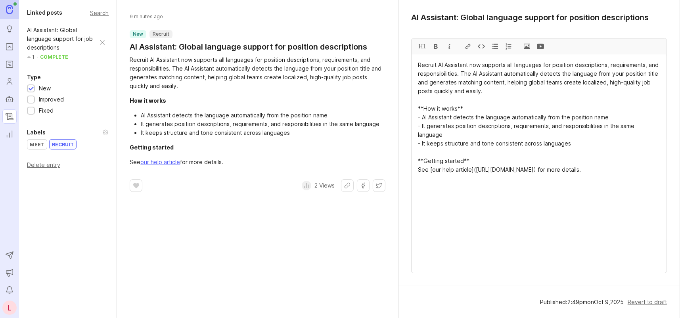
click at [11, 113] on icon "Changelog" at bounding box center [10, 115] width 6 height 5
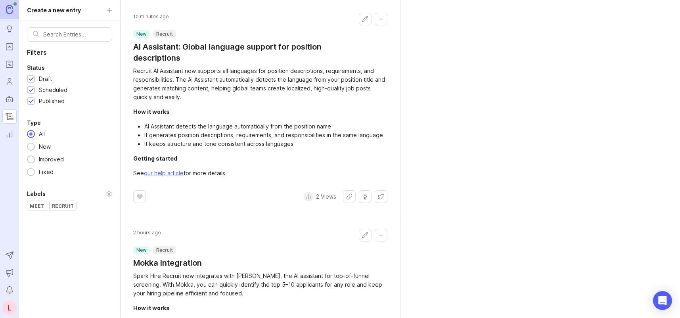
click at [11, 61] on rect "Roadmaps" at bounding box center [9, 64] width 7 height 7
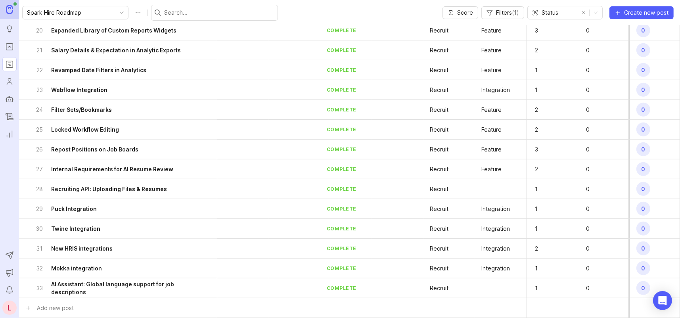
scroll to position [644, 0]
click at [78, 282] on h6 "AI Assistant: Global language support for job descriptions" at bounding box center [122, 288] width 143 height 16
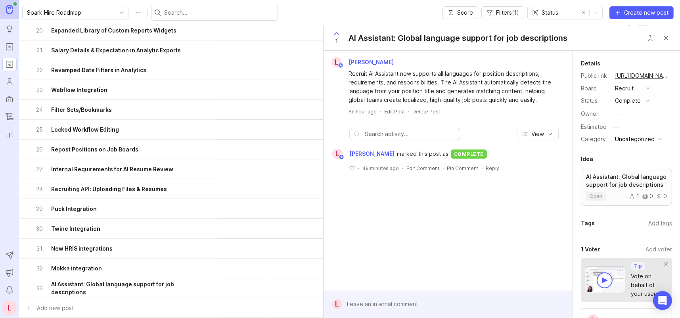
click at [667, 36] on button "Close button" at bounding box center [666, 38] width 16 height 16
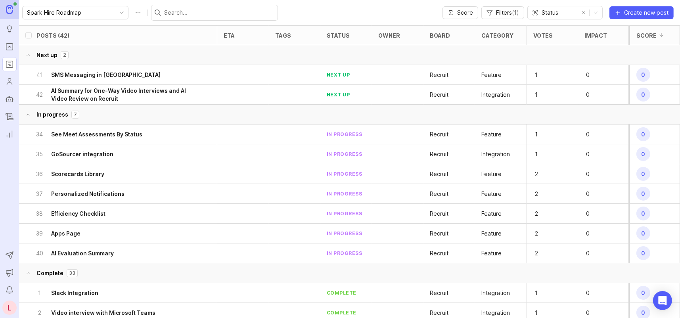
click at [9, 276] on icon "Announcements" at bounding box center [9, 274] width 2 height 3
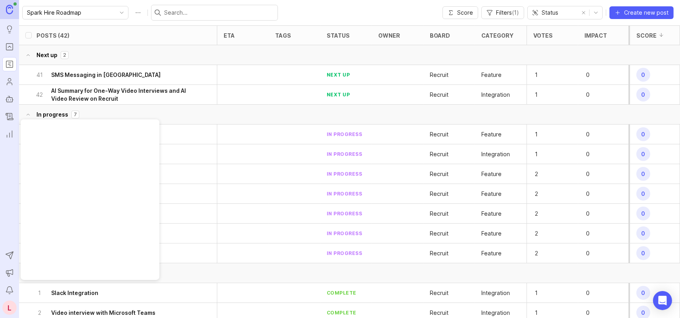
click at [4, 221] on nav "Ideas Portal Roadmaps Users Autopilot Changelog Reporting Send to Autopilot Ann…" at bounding box center [9, 159] width 19 height 318
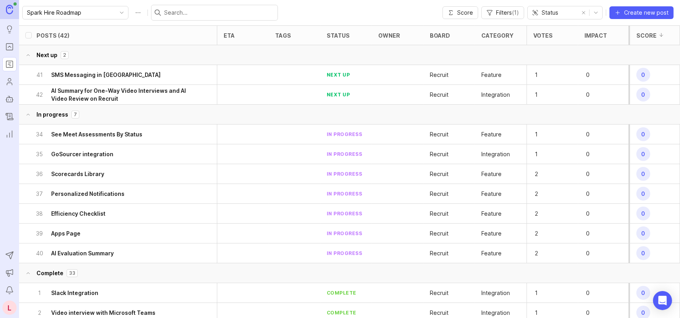
click at [11, 117] on icon "Changelog" at bounding box center [9, 117] width 9 height 10
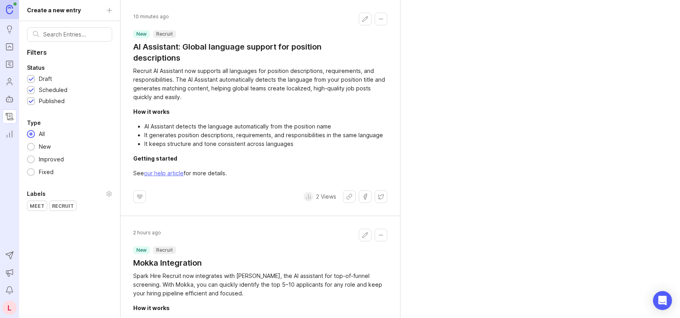
click at [175, 48] on h1 "AI Assistant: Global language support for position descriptions" at bounding box center [246, 52] width 226 height 22
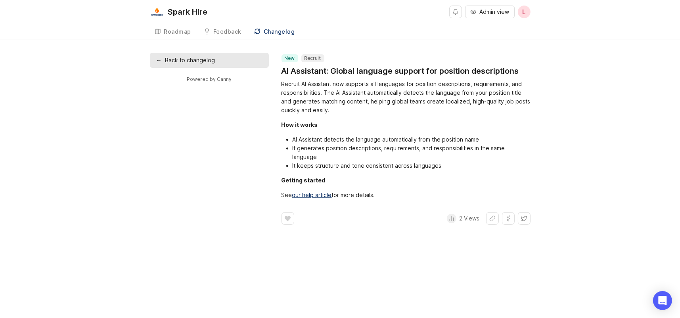
click at [188, 32] on div "Roadmap" at bounding box center [177, 32] width 27 height 6
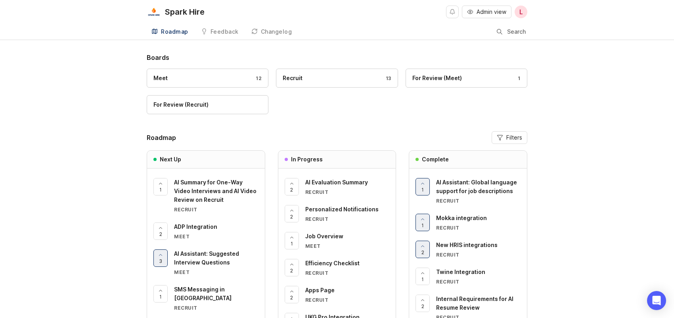
click at [470, 185] on div "AI Assistant: Global language support for job descriptions" at bounding box center [478, 186] width 84 height 17
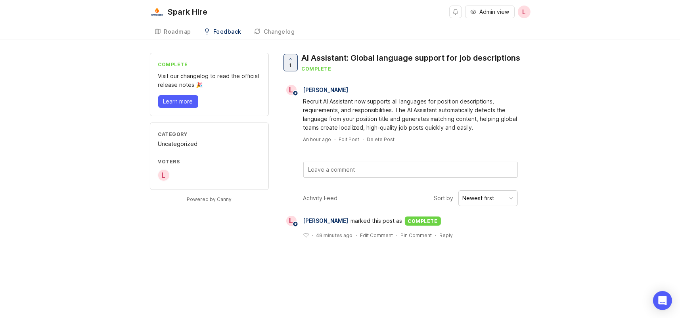
click at [528, 268] on div "Spark Hire Admin view L Roadmap Feedback Recruit 13 Changelog complete Visit ou…" at bounding box center [340, 159] width 680 height 318
click at [522, 13] on span "L" at bounding box center [524, 12] width 4 height 10
click at [484, 48] on p "Logout" at bounding box center [480, 47] width 19 height 8
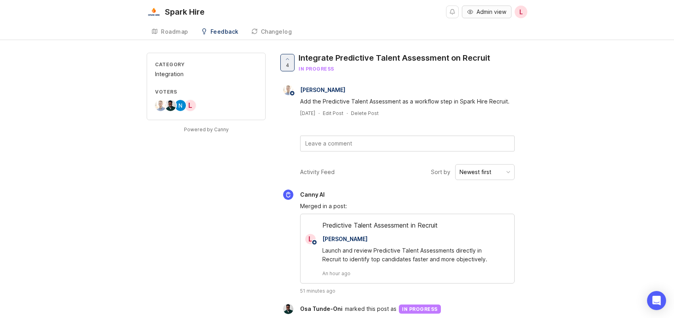
click at [492, 10] on span "Admin view" at bounding box center [491, 12] width 30 height 8
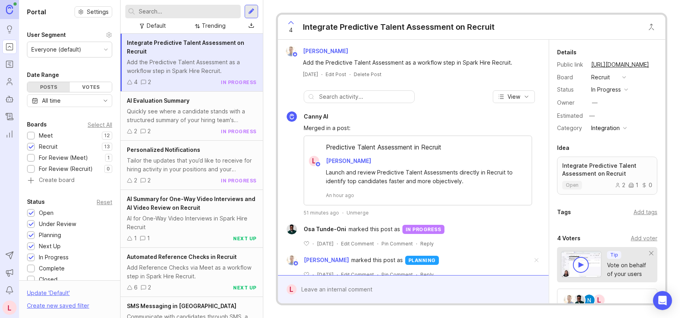
click at [516, 120] on div "Canny AI" at bounding box center [413, 116] width 263 height 10
click at [354, 213] on div "Unmerge" at bounding box center [357, 212] width 22 height 7
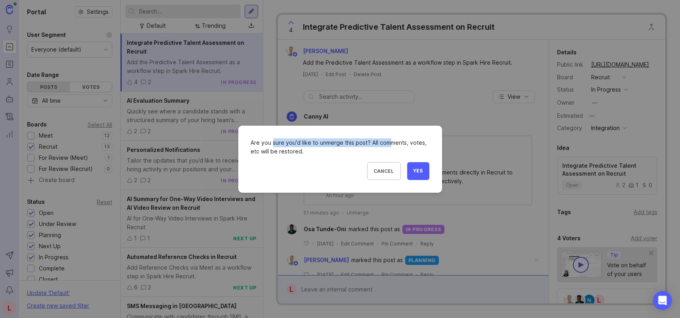
drag, startPoint x: 289, startPoint y: 143, endPoint x: 399, endPoint y: 147, distance: 109.4
click at [395, 146] on div "Are you sure you'd like to unmerge this post? All comments, votes, etc will be …" at bounding box center [340, 146] width 178 height 17
click at [403, 148] on div "Are you sure you'd like to unmerge this post? All comments, votes, etc will be …" at bounding box center [340, 146] width 178 height 17
drag, startPoint x: 266, startPoint y: 152, endPoint x: 312, endPoint y: 152, distance: 46.0
click at [312, 152] on div "Are you sure you'd like to unmerge this post? All comments, votes, etc will be …" at bounding box center [340, 146] width 178 height 17
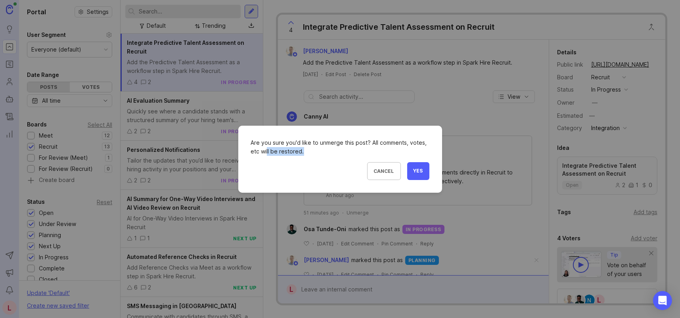
click at [312, 152] on div "Are you sure you'd like to unmerge this post? All comments, votes, etc will be …" at bounding box center [340, 146] width 178 height 17
click at [421, 171] on span "Yes" at bounding box center [418, 171] width 10 height 7
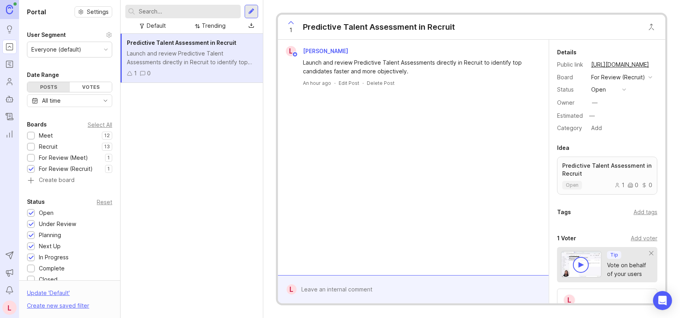
click at [381, 84] on div "Delete Post" at bounding box center [381, 83] width 28 height 7
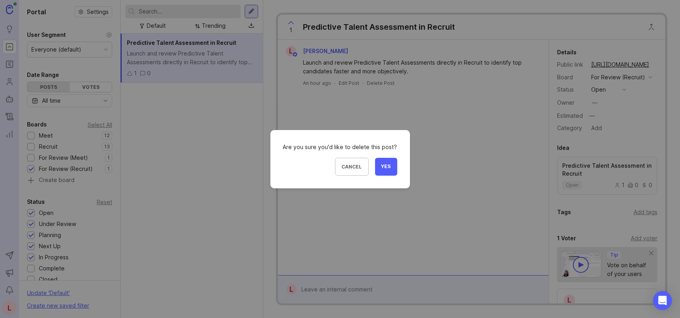
click at [384, 166] on span "Yes" at bounding box center [386, 166] width 10 height 7
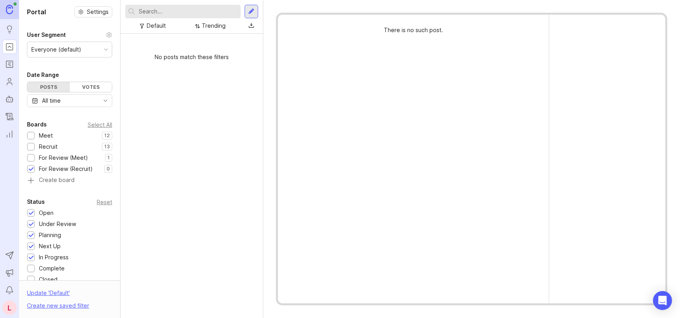
click at [10, 64] on icon "Roadmaps" at bounding box center [9, 64] width 9 height 10
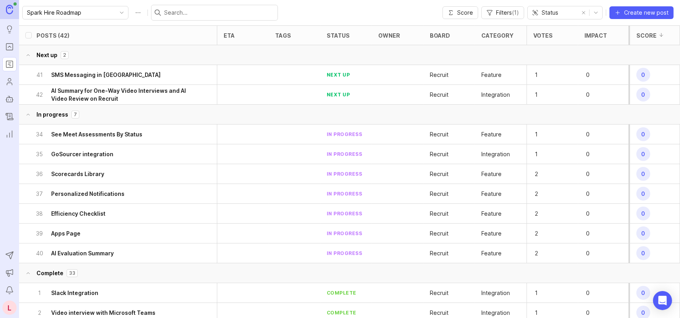
click at [13, 115] on icon "Changelog" at bounding box center [9, 117] width 9 height 10
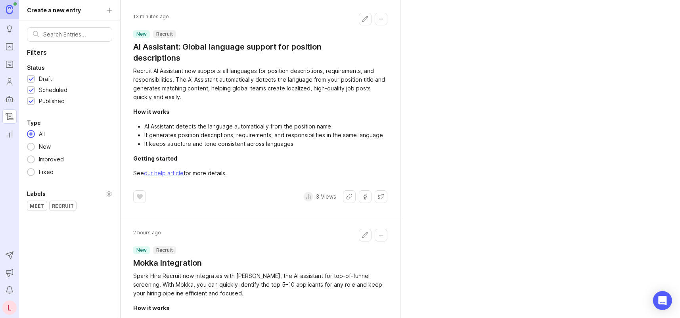
click at [10, 61] on rect "Roadmaps" at bounding box center [9, 64] width 7 height 7
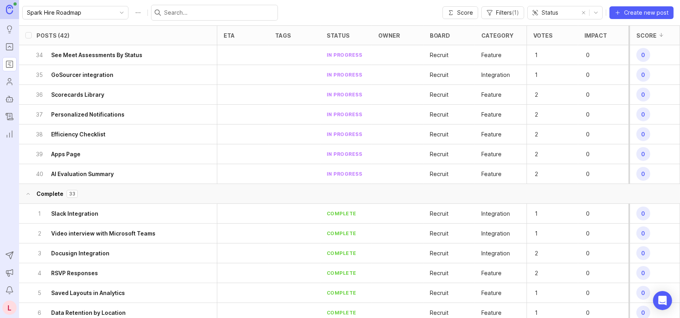
scroll to position [50, 0]
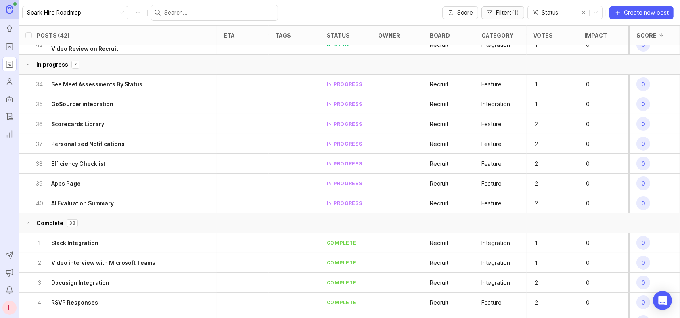
click at [508, 11] on span "Filters ( 1 )" at bounding box center [507, 13] width 23 height 8
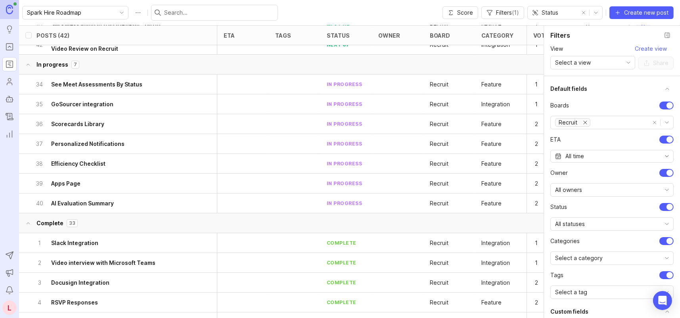
click at [650, 122] on button "remove all options" at bounding box center [654, 122] width 11 height 11
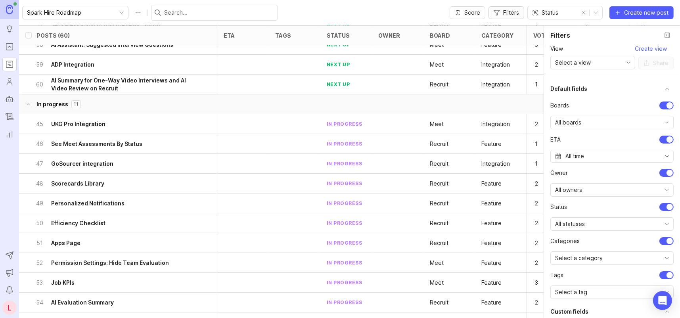
click at [515, 13] on span "Filters" at bounding box center [511, 13] width 16 height 8
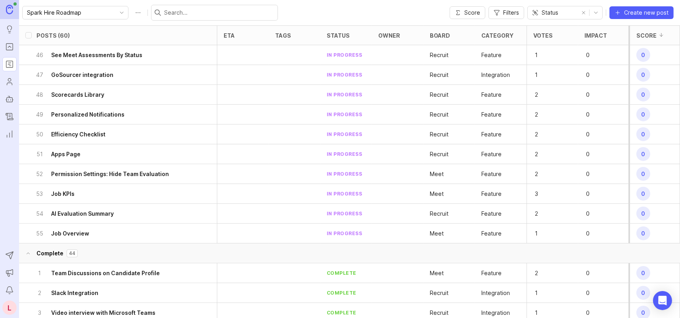
scroll to position [198, 0]
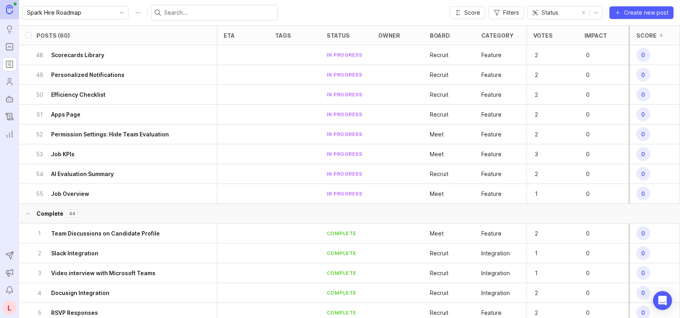
click at [201, 11] on input "text" at bounding box center [219, 12] width 110 height 9
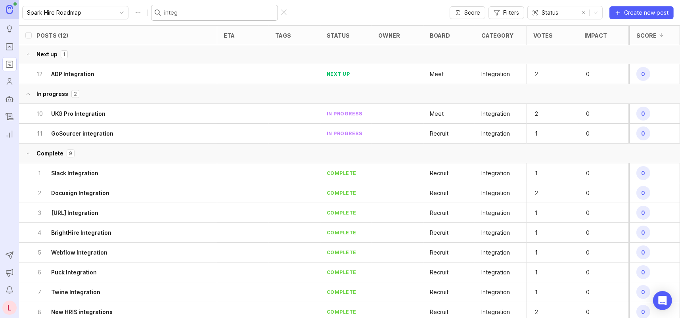
scroll to position [0, 0]
drag, startPoint x: 142, startPoint y: 8, endPoint x: 136, endPoint y: 9, distance: 5.6
click at [136, 9] on div "Spark Hire Roadmap integ" at bounding box center [155, 13] width 266 height 16
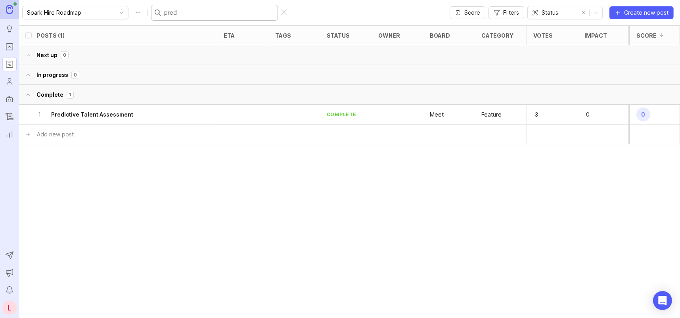
type input "pred"
click at [9, 115] on icon "Changelog" at bounding box center [9, 117] width 9 height 10
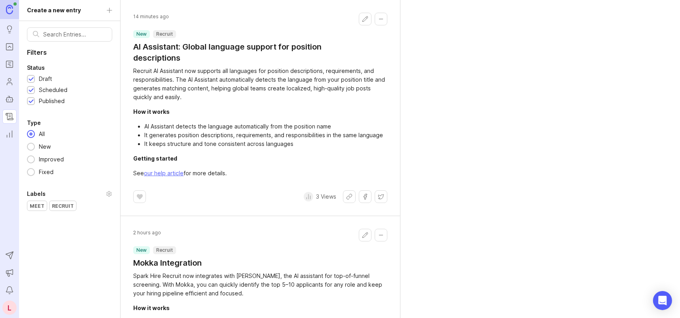
click at [6, 68] on icon "Roadmaps" at bounding box center [9, 64] width 9 height 10
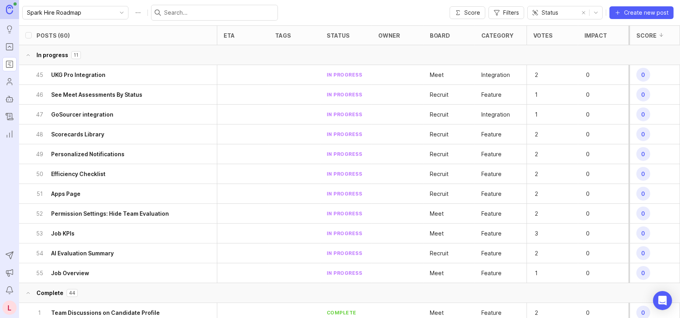
scroll to position [159, 0]
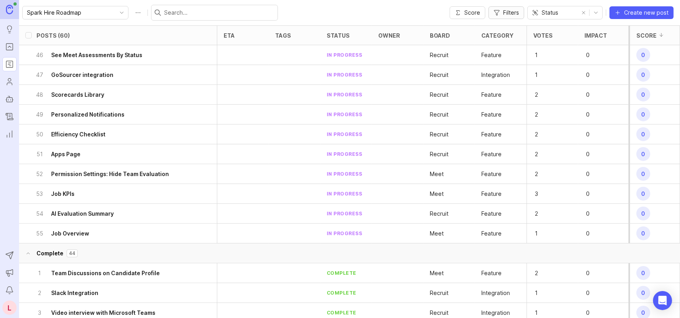
click at [509, 12] on span "Filters" at bounding box center [511, 13] width 16 height 8
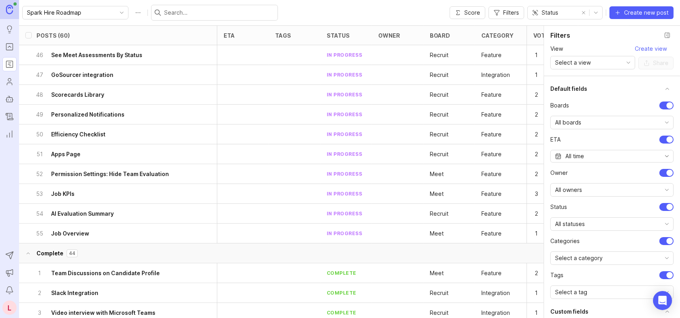
click at [583, 186] on div "All owners" at bounding box center [606, 190] width 110 height 13
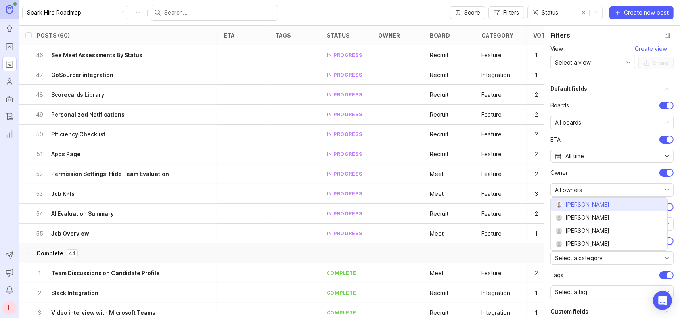
click at [586, 205] on span "[PERSON_NAME]" at bounding box center [587, 204] width 44 height 9
checkbox input "true"
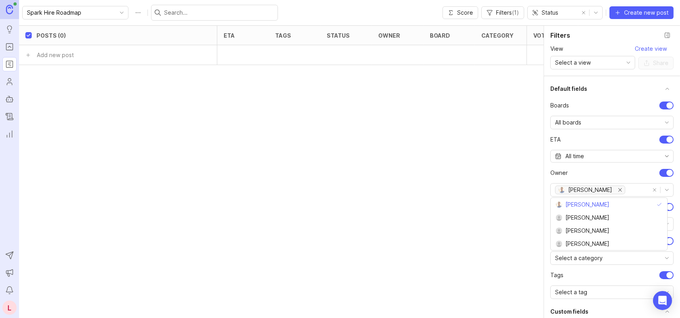
click at [11, 117] on icon "Changelog" at bounding box center [9, 117] width 9 height 10
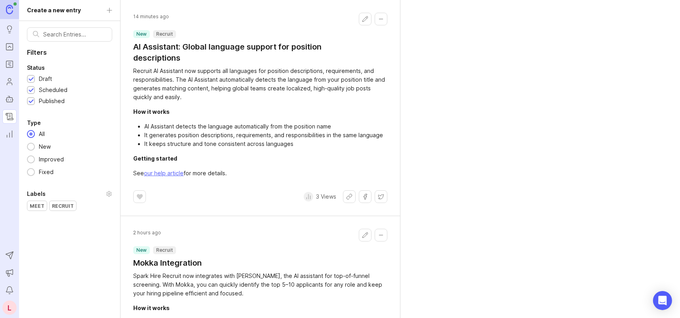
click at [66, 38] on input "text" at bounding box center [74, 34] width 63 height 9
click at [54, 207] on div "Recruit" at bounding box center [63, 206] width 27 height 10
click at [34, 91] on div at bounding box center [31, 90] width 8 height 8
click at [33, 78] on div at bounding box center [31, 79] width 8 height 8
click at [33, 100] on div at bounding box center [31, 102] width 5 height 6
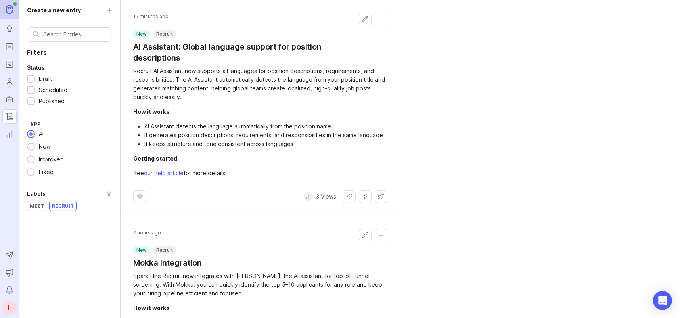
click at [32, 88] on div at bounding box center [31, 91] width 5 height 6
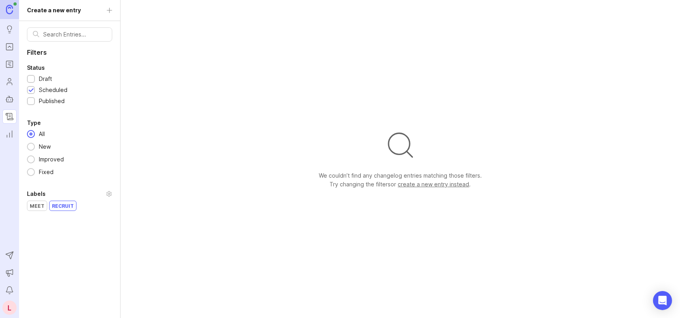
click at [33, 88] on div at bounding box center [31, 91] width 5 height 6
click at [31, 79] on div at bounding box center [31, 79] width 5 height 6
click at [33, 202] on div "Meet" at bounding box center [36, 206] width 19 height 10
click at [61, 206] on div "Recruit" at bounding box center [63, 206] width 27 height 10
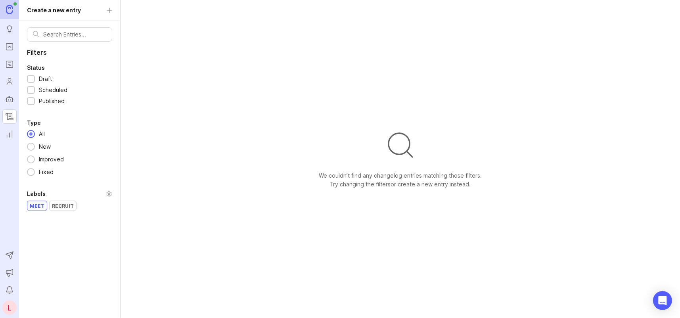
click at [65, 35] on input "text" at bounding box center [74, 34] width 63 height 9
click at [8, 69] on link "Roadmaps" at bounding box center [9, 64] width 14 height 14
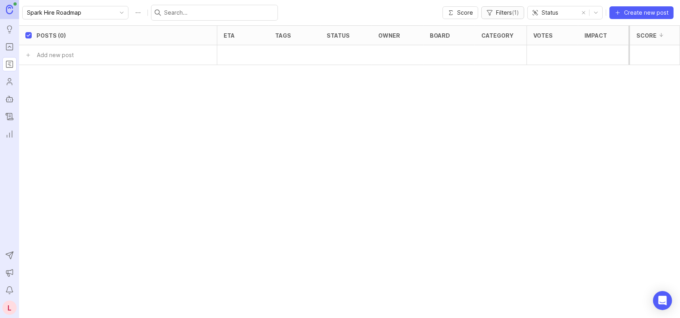
click at [508, 15] on span "Filters ( 1 )" at bounding box center [507, 13] width 23 height 8
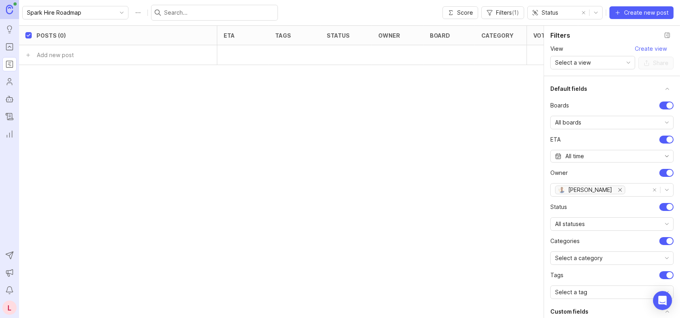
click at [649, 189] on button "remove all options" at bounding box center [654, 189] width 11 height 11
checkbox input "false"
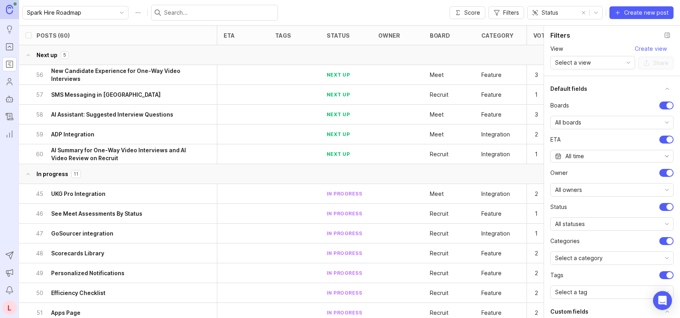
click at [660, 120] on icon "toggle icon" at bounding box center [666, 122] width 13 height 6
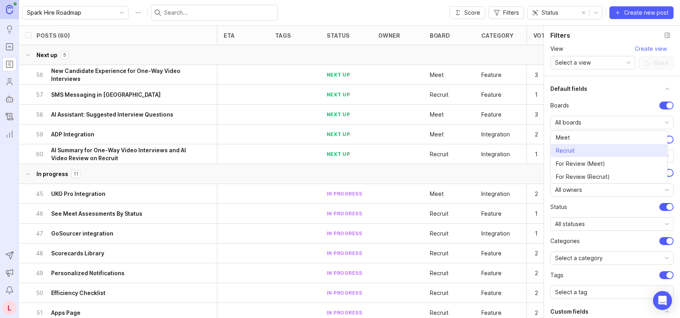
click at [602, 150] on li "Recruit" at bounding box center [609, 150] width 117 height 13
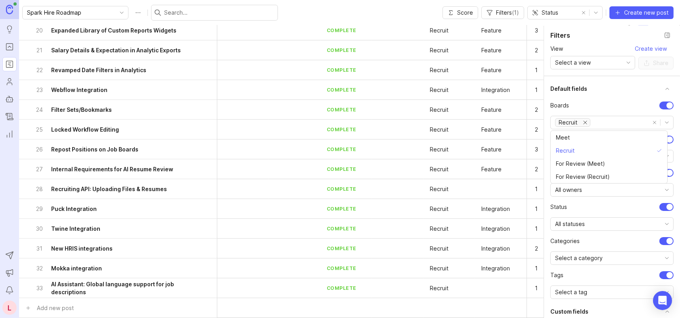
scroll to position [644, 0]
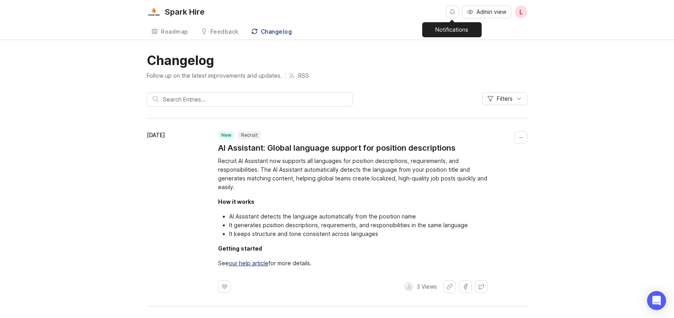
click at [451, 12] on button "Notifications" at bounding box center [452, 12] width 13 height 13
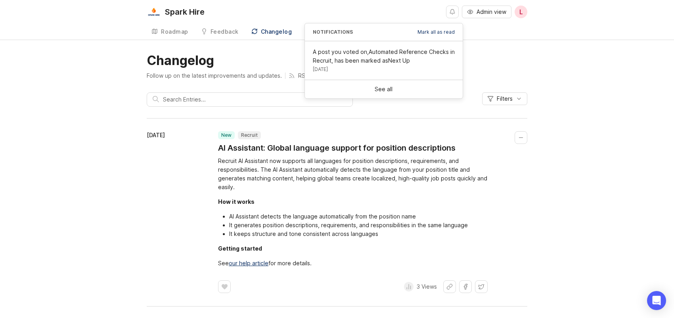
click at [559, 37] on div "Spark Hire Admin view L Roadmap Feedback Feedback Changelog" at bounding box center [337, 20] width 674 height 40
click at [185, 32] on div "Roadmap" at bounding box center [174, 32] width 27 height 6
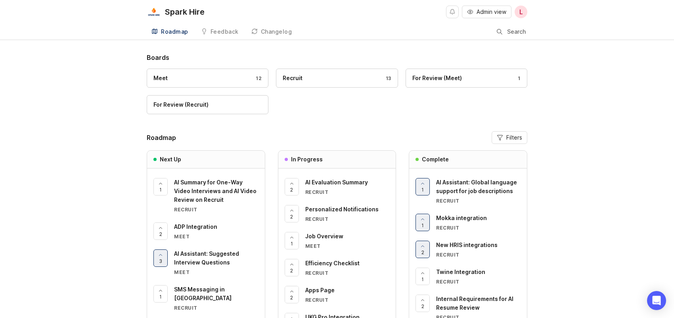
click at [328, 77] on div "Recruit 13" at bounding box center [337, 78] width 108 height 9
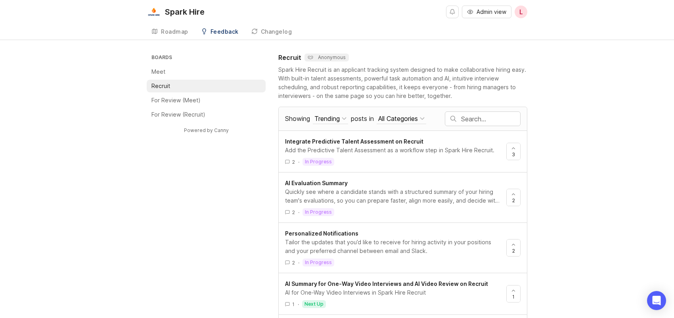
click at [446, 146] on div "Add the Predictive Talent Assessment as a workflow step in Spark Hire Recruit." at bounding box center [392, 150] width 215 height 9
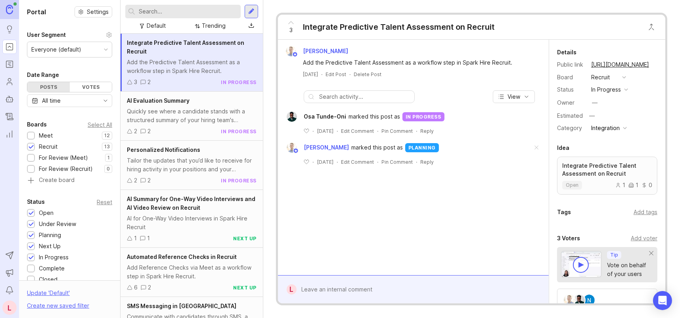
click at [606, 62] on link "[URL][DOMAIN_NAME]" at bounding box center [620, 64] width 63 height 10
